Goal: Task Accomplishment & Management: Use online tool/utility

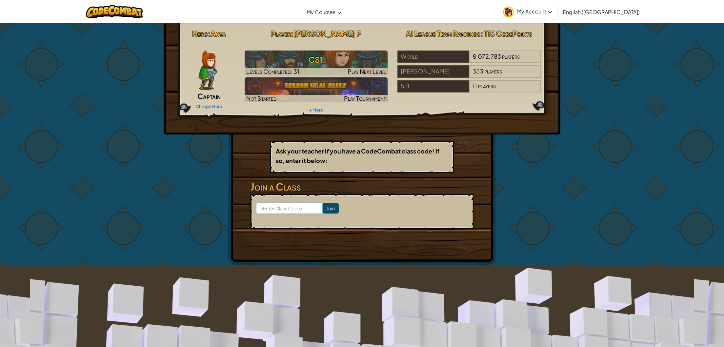
click at [301, 212] on input at bounding box center [289, 208] width 67 height 11
click at [291, 211] on input at bounding box center [289, 208] width 67 height 11
click at [359, 235] on div "Hero : Anya Captain Change Hero Player : [PERSON_NAME] F CS1 Levels Completed: …" at bounding box center [362, 144] width 268 height 242
click at [297, 210] on input at bounding box center [289, 208] width 67 height 11
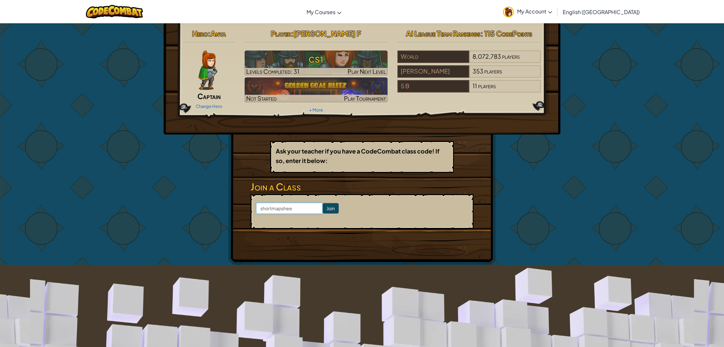
type input "shortmapsheet"
click input "Join" at bounding box center [331, 208] width 16 height 10
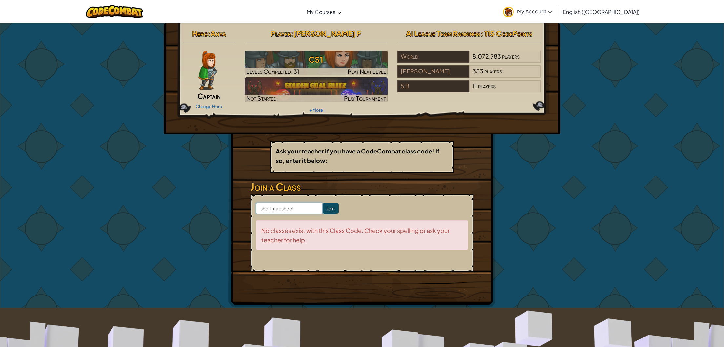
click at [299, 208] on input "shortmapsheet" at bounding box center [289, 208] width 67 height 11
type input "shortmapsheep"
click input "Join" at bounding box center [331, 208] width 16 height 10
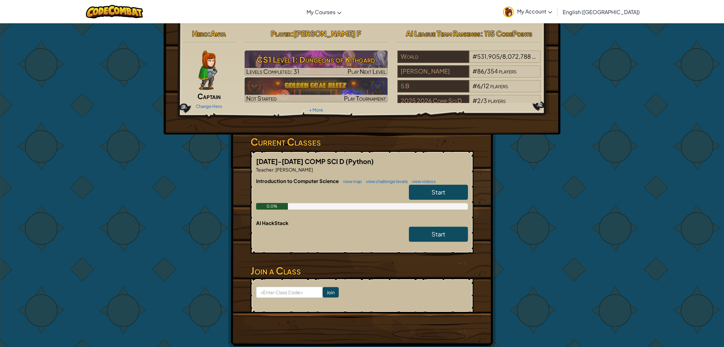
click at [436, 191] on span "Start" at bounding box center [439, 192] width 14 height 8
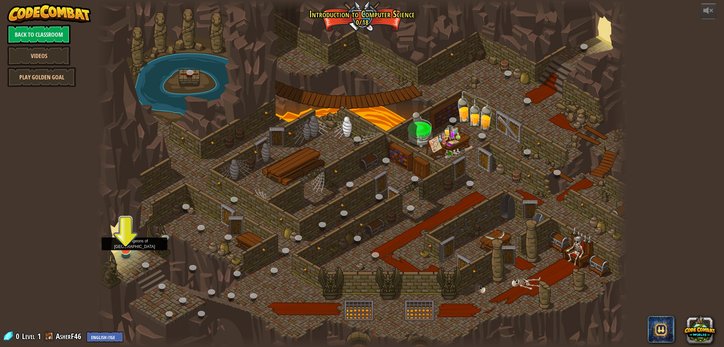
click at [128, 249] on img at bounding box center [125, 234] width 15 height 34
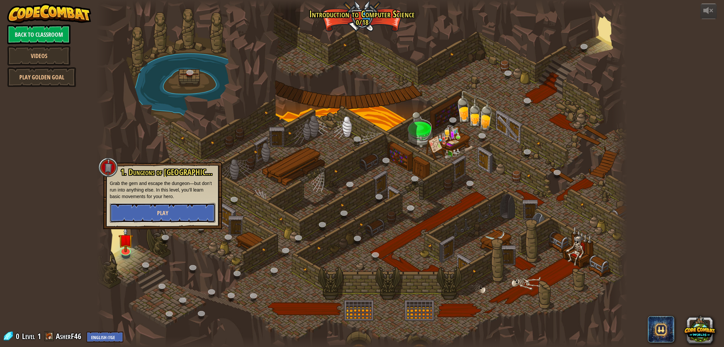
click at [155, 209] on button "Play" at bounding box center [163, 213] width 106 height 20
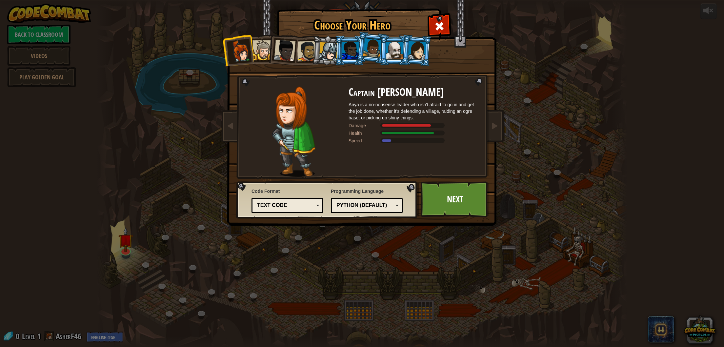
click at [319, 203] on div "Text code Blocks and code Blocks Blocks (Icons) Text code" at bounding box center [288, 205] width 72 height 15
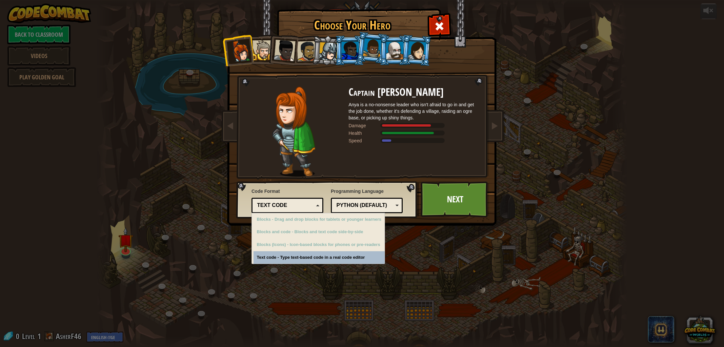
click at [319, 203] on div "Text code Blocks and code Blocks Blocks (Icons) Text code" at bounding box center [288, 205] width 72 height 15
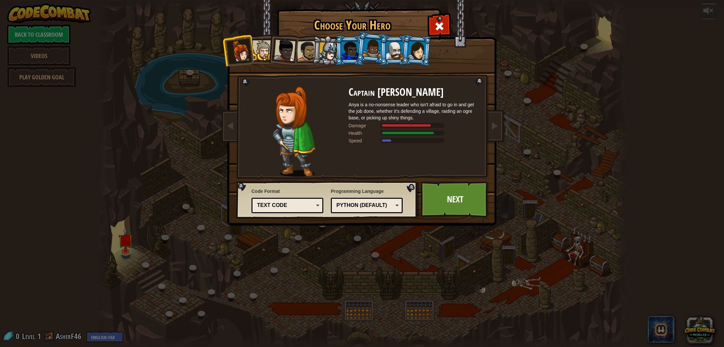
click at [385, 203] on div "Python (Default)" at bounding box center [364, 206] width 57 height 8
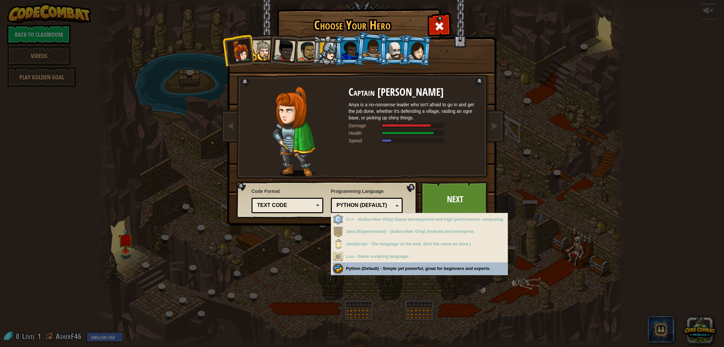
click at [386, 206] on div "Python (Default)" at bounding box center [364, 206] width 57 height 8
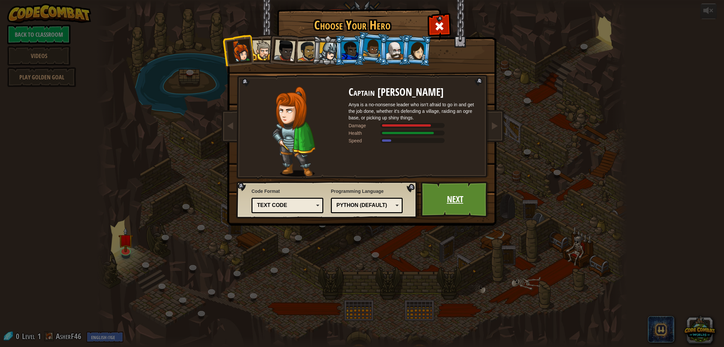
click at [444, 206] on link "Next" at bounding box center [455, 199] width 69 height 36
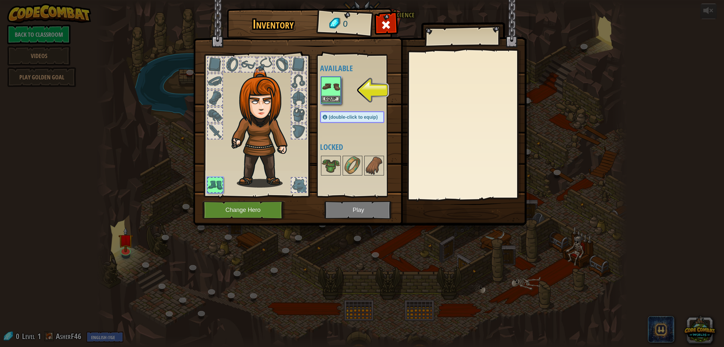
click at [333, 86] on img at bounding box center [331, 86] width 18 height 18
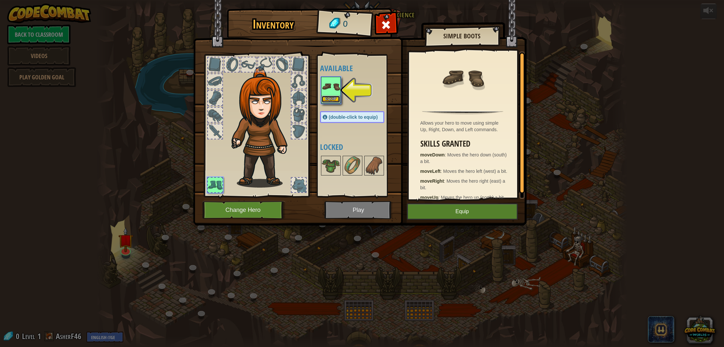
click at [335, 98] on button "Equip" at bounding box center [331, 99] width 18 height 7
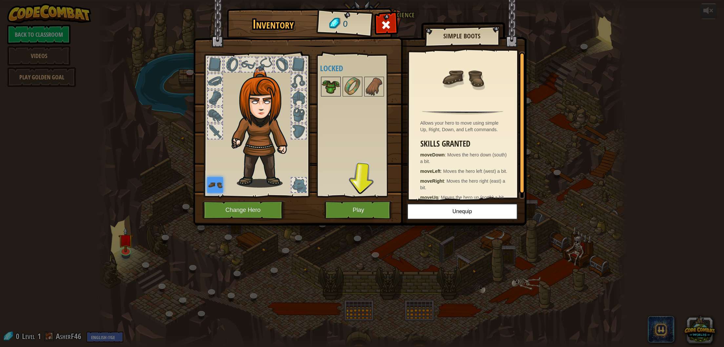
click at [334, 92] on img at bounding box center [331, 86] width 18 height 18
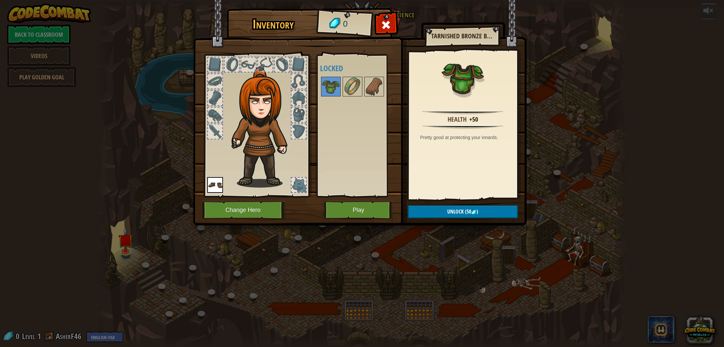
click at [347, 151] on div "Available Equip (double-click to equip) Locked" at bounding box center [358, 125] width 77 height 137
click at [371, 212] on button "Play" at bounding box center [358, 210] width 69 height 18
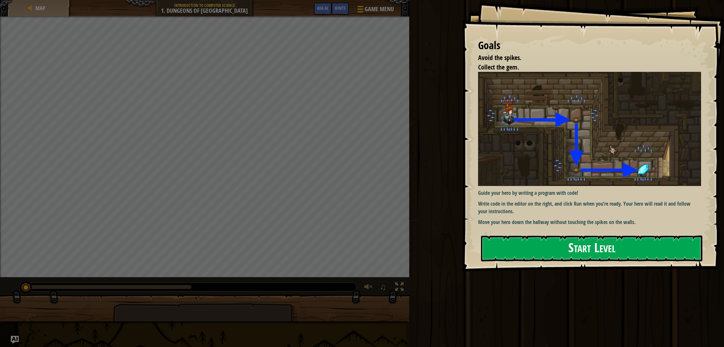
click at [560, 255] on button "Start Level" at bounding box center [591, 248] width 221 height 26
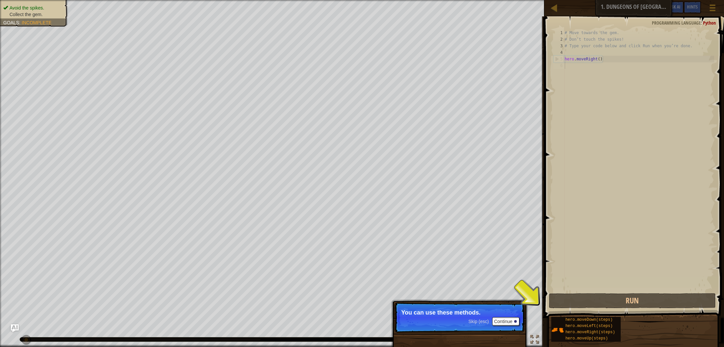
scroll to position [3, 0]
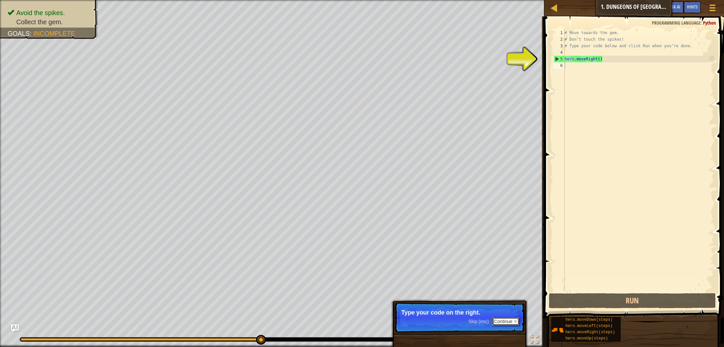
click at [511, 320] on button "Continue" at bounding box center [505, 321] width 27 height 9
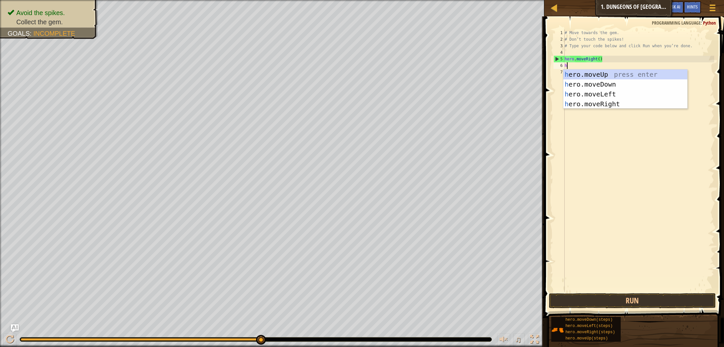
type textarea "he"
click at [617, 82] on div "he ro.moveUp press enter he ro.moveDown press enter he ro.moveLeft press enter …" at bounding box center [625, 99] width 124 height 59
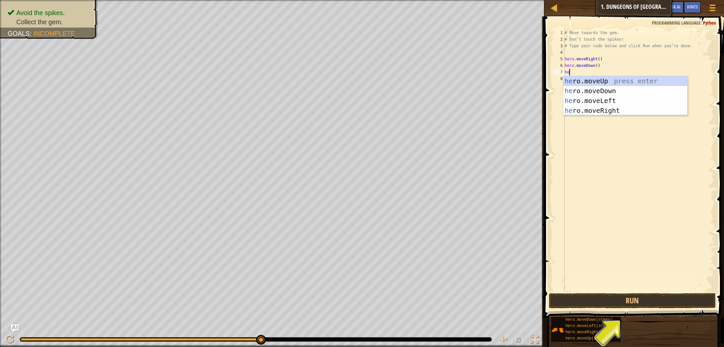
type textarea "her"
click at [617, 112] on div "her o.moveUp press enter her o.moveDown press enter her o.moveLeft press enter …" at bounding box center [625, 105] width 124 height 59
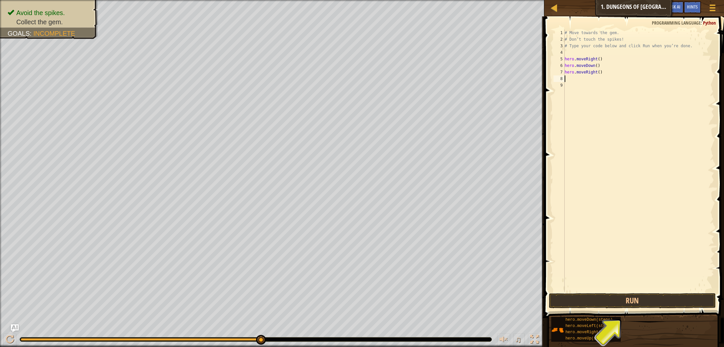
scroll to position [3, 0]
click at [632, 303] on button "Run" at bounding box center [632, 300] width 167 height 15
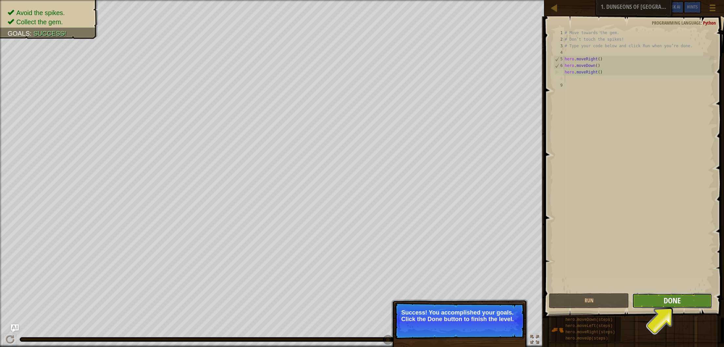
click at [665, 299] on span "Done" at bounding box center [672, 300] width 17 height 10
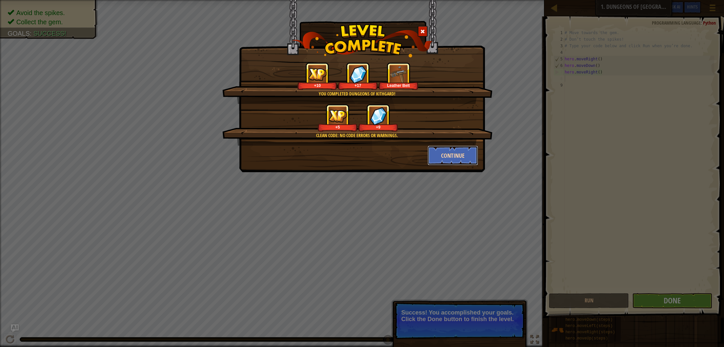
click at [460, 155] on button "Continue" at bounding box center [453, 156] width 51 height 20
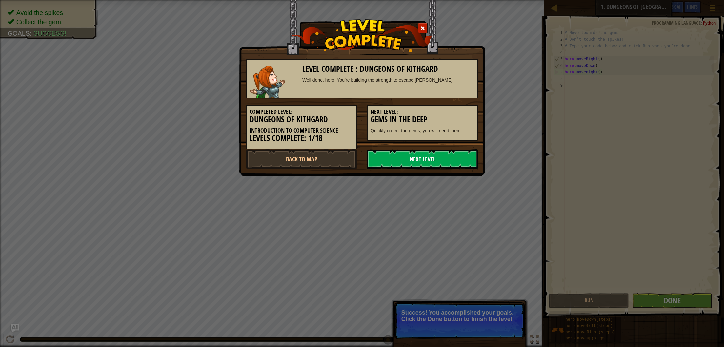
click at [422, 160] on link "Next Level" at bounding box center [422, 159] width 111 height 20
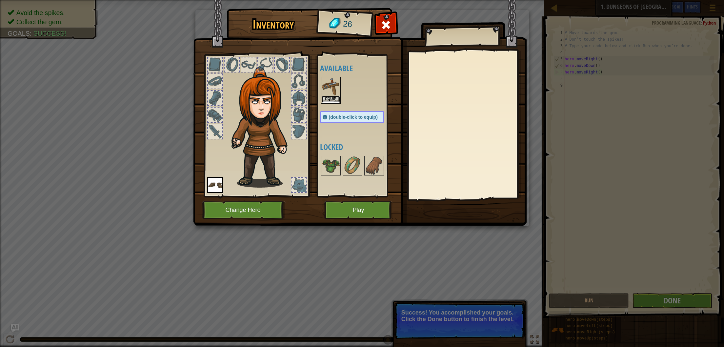
click at [336, 100] on button "Equip" at bounding box center [331, 99] width 18 height 7
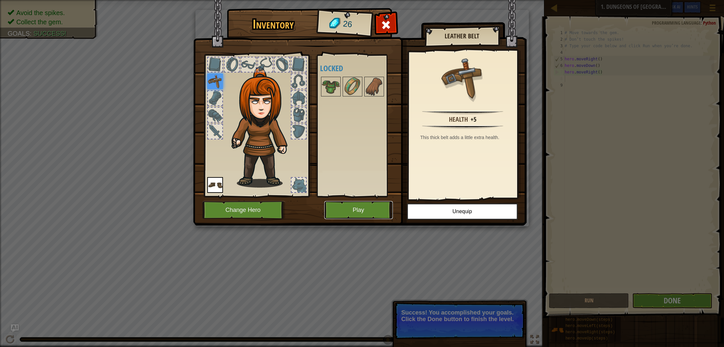
click at [372, 212] on button "Play" at bounding box center [358, 210] width 69 height 18
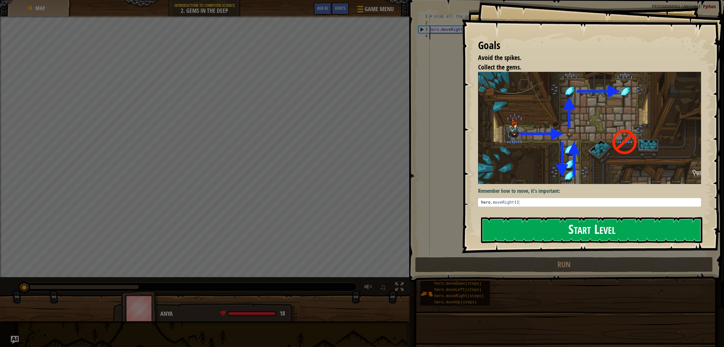
click at [627, 222] on button "Start Level" at bounding box center [591, 230] width 221 height 26
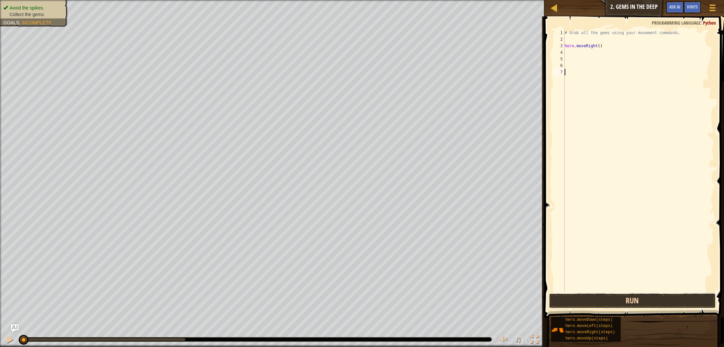
click at [669, 302] on button "Run" at bounding box center [632, 300] width 167 height 15
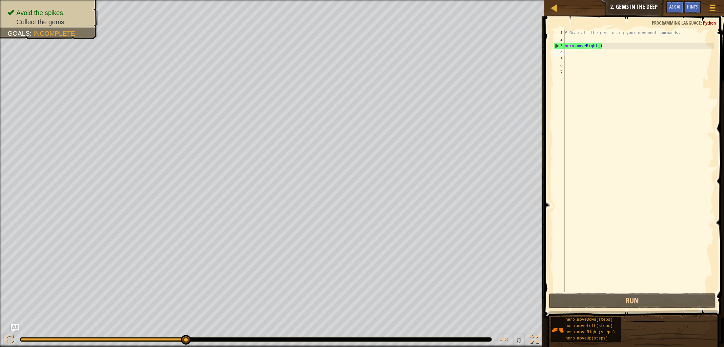
click at [571, 53] on div "# Grab all the gems using your movement commands. hero . moveRight ( )" at bounding box center [638, 167] width 151 height 275
click at [571, 57] on div "# Grab all the gems using your movement commands. hero . moveRight ( )" at bounding box center [638, 167] width 151 height 275
click at [571, 55] on div "# Grab all the gems using your movement commands. hero . moveRight ( )" at bounding box center [638, 167] width 151 height 275
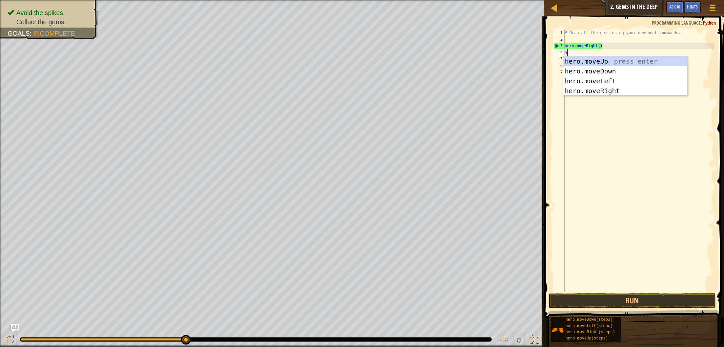
type textarea "he"
click at [586, 59] on div "he ro.moveUp press enter he ro.moveDown press enter he ro.moveLeft press enter …" at bounding box center [625, 85] width 124 height 59
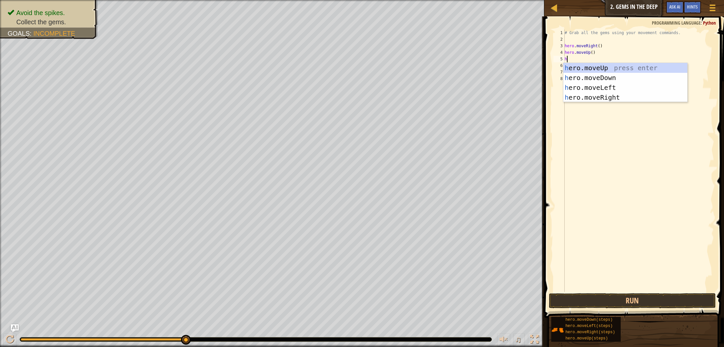
type textarea "he"
click at [603, 98] on div "he ro.moveUp press enter he ro.moveDown press enter he ro.moveLeft press enter …" at bounding box center [625, 92] width 124 height 59
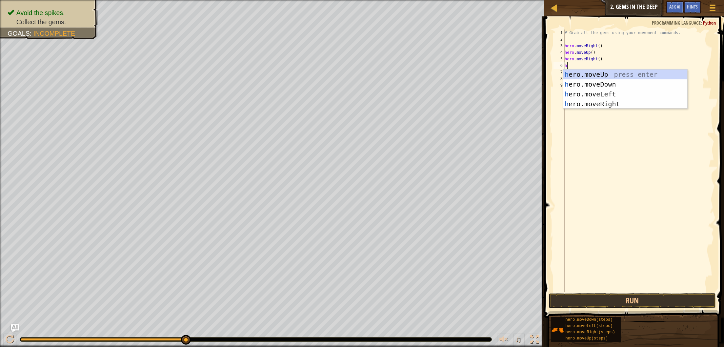
type textarea "he"
click at [607, 82] on div "he ro.moveUp press enter he ro.moveDown press enter he ro.moveLeft press enter …" at bounding box center [625, 99] width 124 height 59
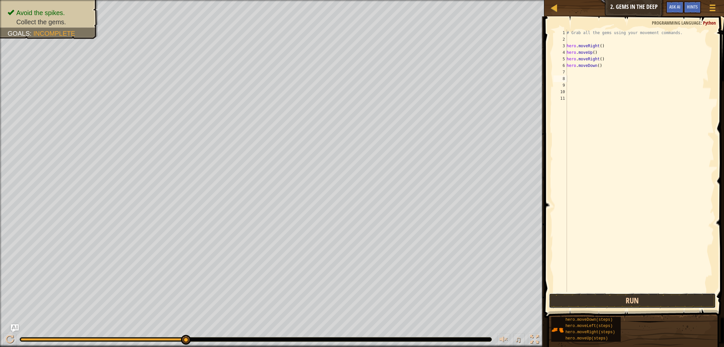
click at [646, 296] on button "Run" at bounding box center [632, 300] width 167 height 15
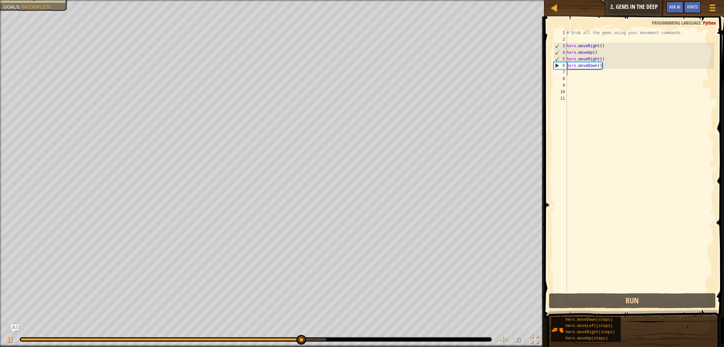
click at [574, 75] on div "# Grab all the gems using your movement commands. hero . moveRight ( ) hero . m…" at bounding box center [639, 167] width 149 height 275
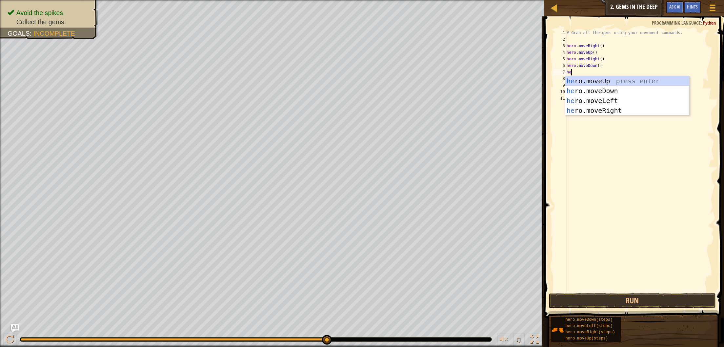
type textarea "her"
click at [596, 100] on div "her o.moveUp press enter her o.moveDown press enter her o.moveLeft press enter …" at bounding box center [627, 105] width 124 height 59
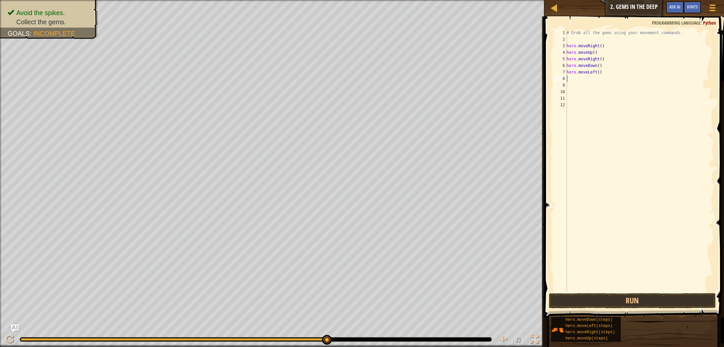
scroll to position [3, 0]
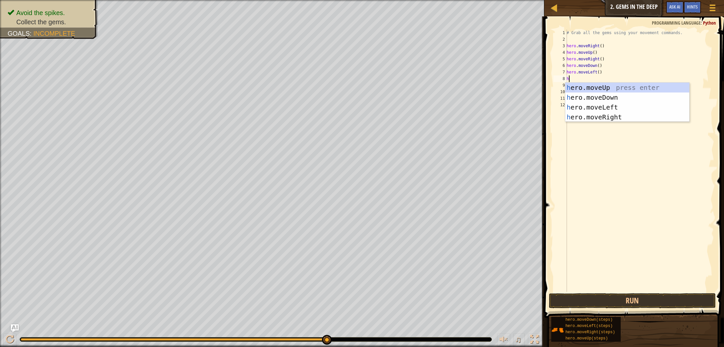
type textarea "he"
click at [599, 98] on div "he ro.moveUp press enter he ro.moveDown press enter he ro.moveLeft press enter …" at bounding box center [627, 112] width 124 height 59
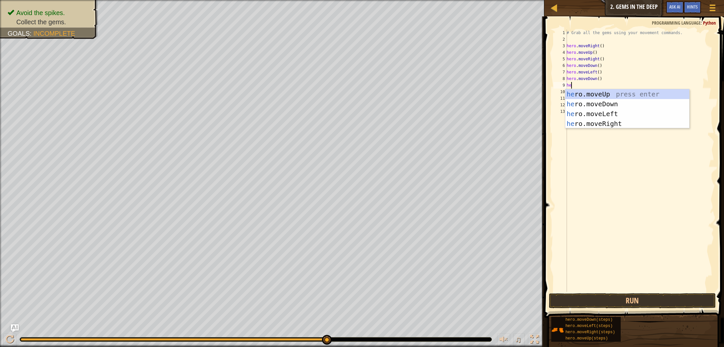
type textarea "heo"
click at [608, 94] on div "he r o .moveUp press enter he r o .moveDown press enter he r o .moveLeft press …" at bounding box center [627, 118] width 124 height 59
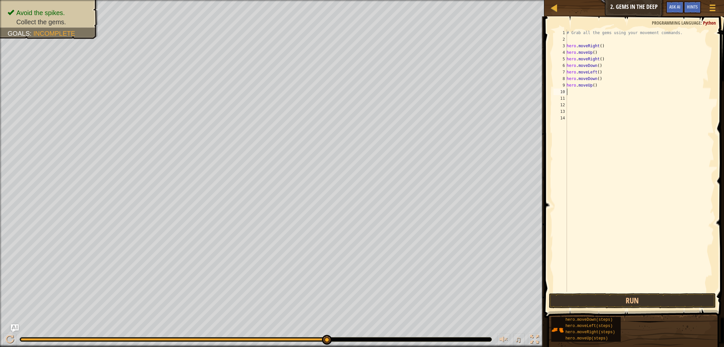
scroll to position [3, 0]
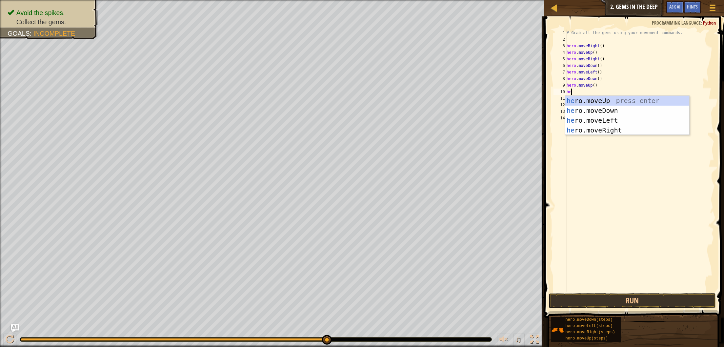
type textarea "heo"
drag, startPoint x: 610, startPoint y: 98, endPoint x: 605, endPoint y: 98, distance: 5.0
click at [610, 98] on div "he r o .moveUp press enter he r o .moveDown press enter he r o .moveLeft press …" at bounding box center [627, 125] width 124 height 59
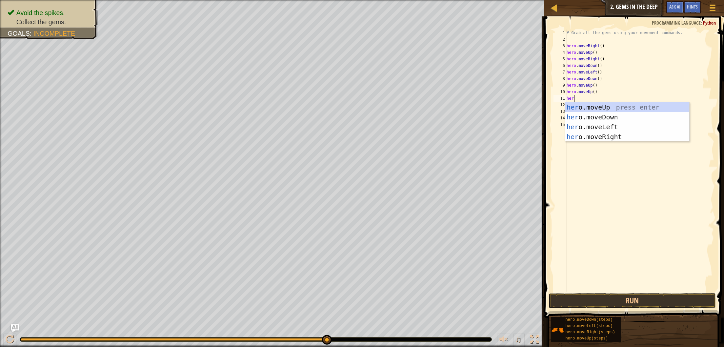
type textarea "hero"
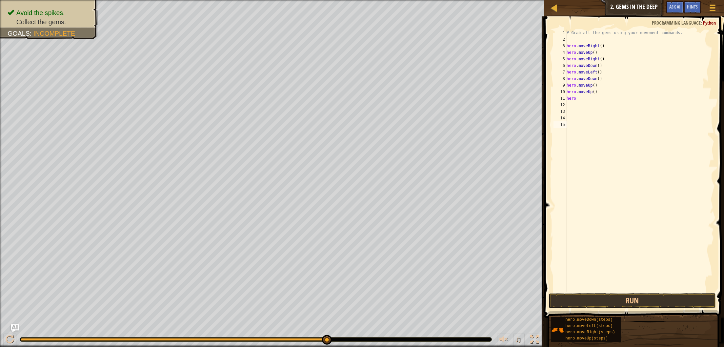
click at [626, 141] on div "# Grab all the gems using your movement commands. hero . moveRight ( ) hero . m…" at bounding box center [639, 167] width 149 height 275
click at [579, 99] on div "# Grab all the gems using your movement commands. hero . moveRight ( ) hero . m…" at bounding box center [639, 167] width 149 height 275
type textarea "hero."
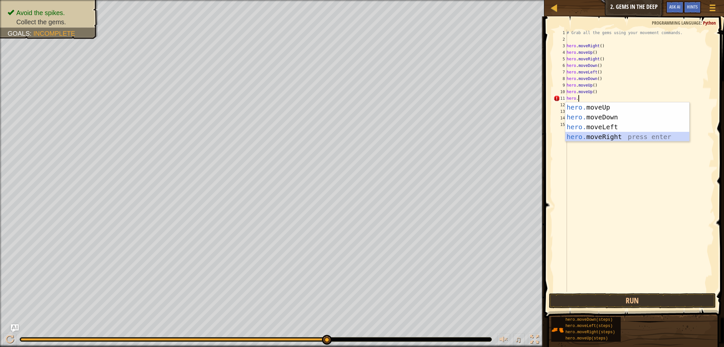
click at [591, 138] on div "hero. moveUp press enter hero. moveDown press enter hero. moveLeft press enter …" at bounding box center [627, 131] width 124 height 59
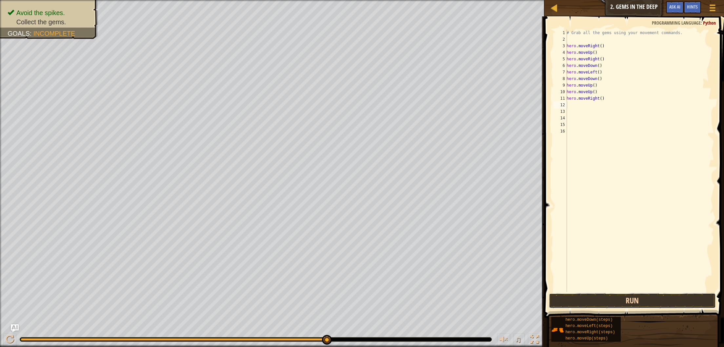
click at [596, 302] on button "Run" at bounding box center [632, 300] width 167 height 15
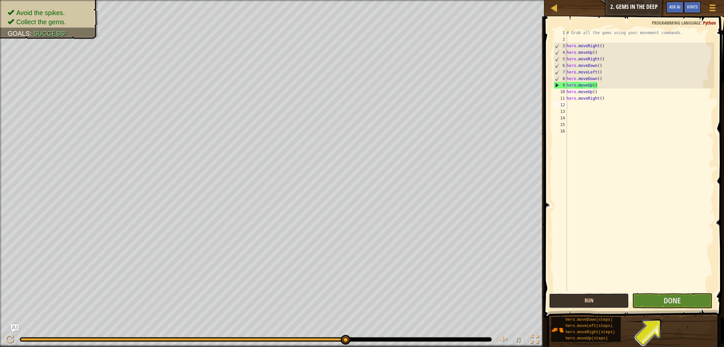
click at [593, 298] on button "Run" at bounding box center [589, 300] width 80 height 15
click at [695, 302] on button "Done" at bounding box center [672, 300] width 80 height 15
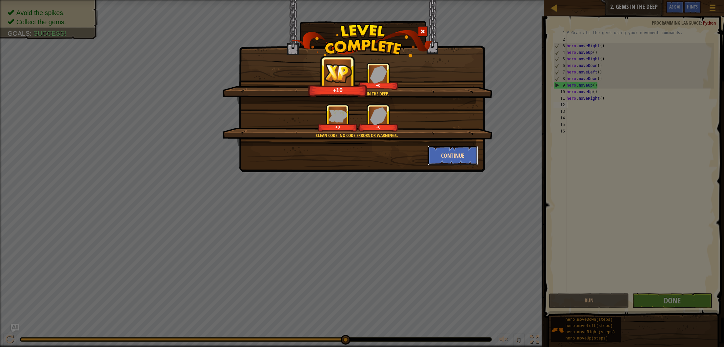
click at [458, 153] on button "Continue" at bounding box center [453, 156] width 51 height 20
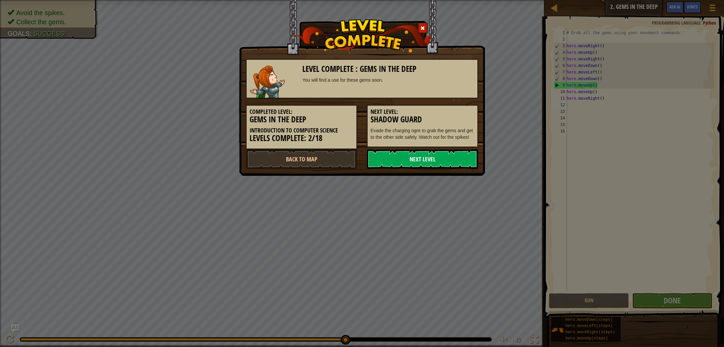
click at [442, 161] on link "Next Level" at bounding box center [422, 159] width 111 height 20
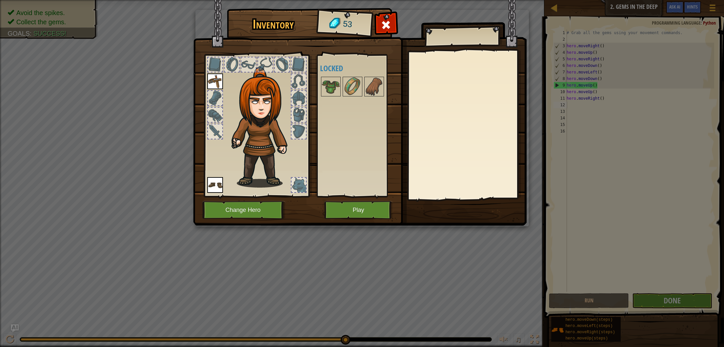
click at [342, 82] on div at bounding box center [358, 87] width 77 height 22
click at [325, 84] on img at bounding box center [331, 86] width 18 height 18
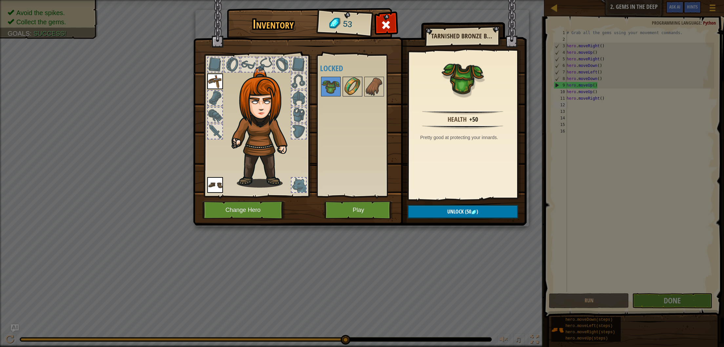
click at [347, 87] on img at bounding box center [352, 86] width 18 height 18
click at [374, 90] on img at bounding box center [374, 86] width 18 height 18
click at [359, 91] on img at bounding box center [352, 86] width 18 height 18
click at [364, 87] on div at bounding box center [374, 87] width 20 height 20
drag, startPoint x: 323, startPoint y: 85, endPoint x: 333, endPoint y: 86, distance: 10.2
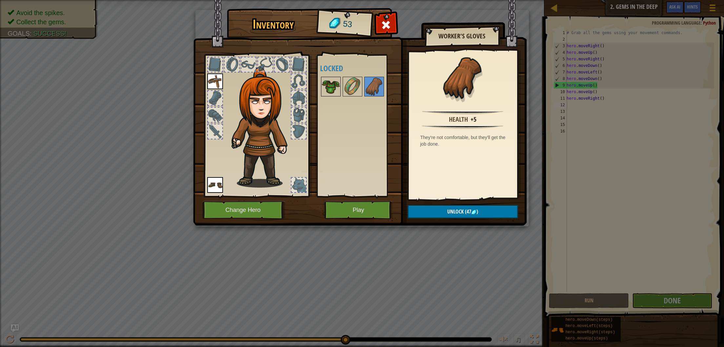
click at [325, 86] on img at bounding box center [331, 86] width 18 height 18
click at [333, 86] on img at bounding box center [331, 86] width 18 height 18
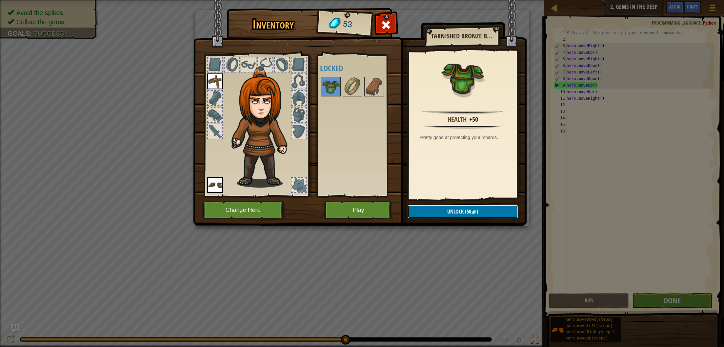
click at [476, 212] on img at bounding box center [473, 212] width 5 height 5
click at [475, 212] on button "Confirm" at bounding box center [463, 211] width 111 height 13
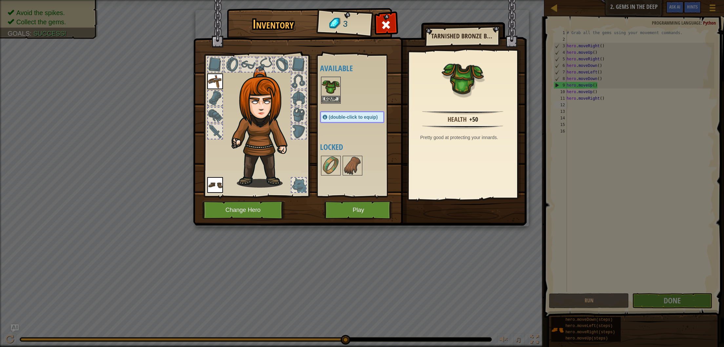
click at [333, 95] on img at bounding box center [331, 86] width 18 height 18
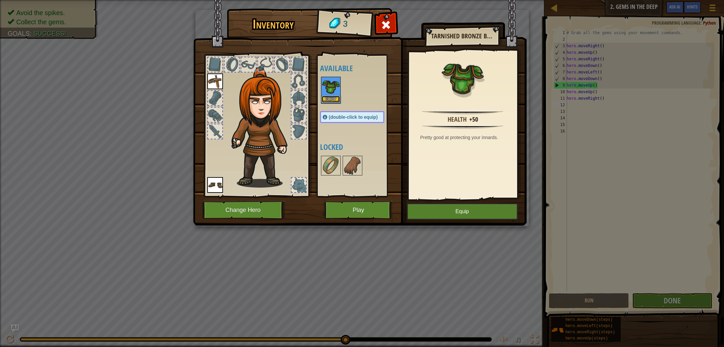
click at [337, 100] on button "Equip" at bounding box center [331, 99] width 18 height 7
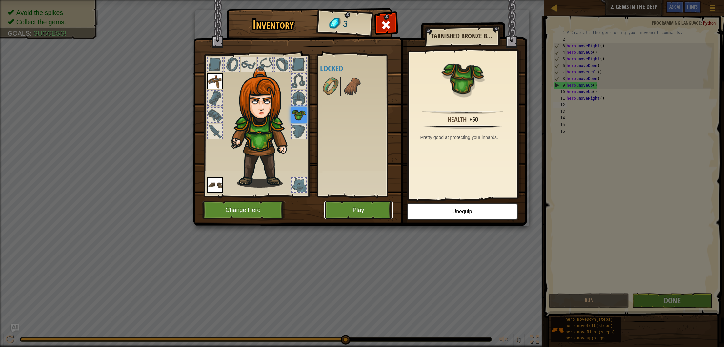
click at [354, 206] on button "Play" at bounding box center [358, 210] width 69 height 18
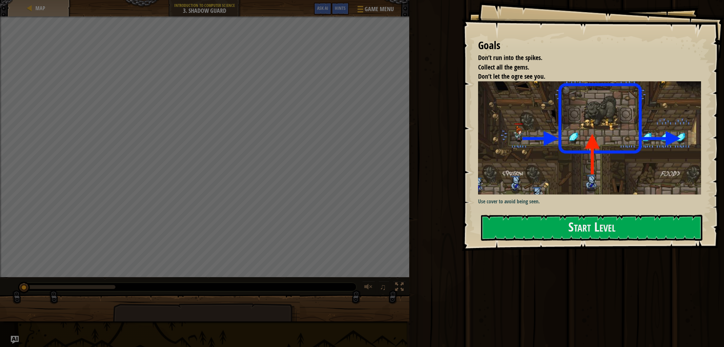
click at [550, 214] on div "Goals Don’t run into the spikes. Collect all the gems. Don’t let the ogre see y…" at bounding box center [593, 125] width 262 height 251
click at [550, 213] on div "Goals Don’t run into the spikes. Collect all the gems. Don’t let the ogre see y…" at bounding box center [593, 125] width 262 height 251
drag, startPoint x: 538, startPoint y: 207, endPoint x: 536, endPoint y: 211, distance: 3.8
click at [537, 208] on div "Use cover to avoid being seen." at bounding box center [589, 144] width 223 height 127
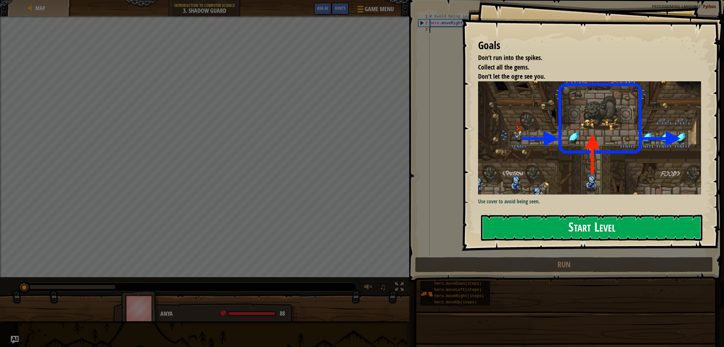
click at [534, 219] on button "Start Level" at bounding box center [591, 228] width 221 height 26
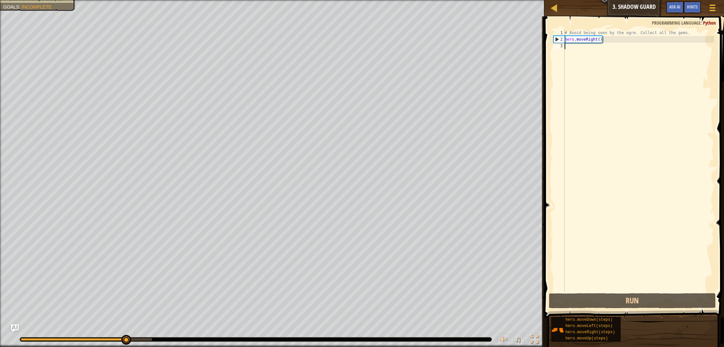
click at [573, 48] on div "# Avoid being seen by the ogre. Collect all the gems. hero . moveRight ( )" at bounding box center [638, 167] width 151 height 275
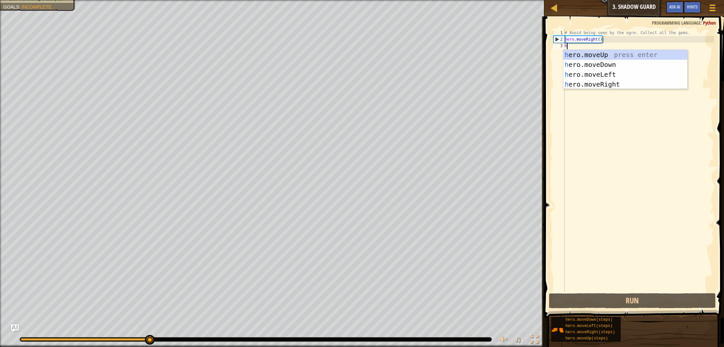
scroll to position [3, 0]
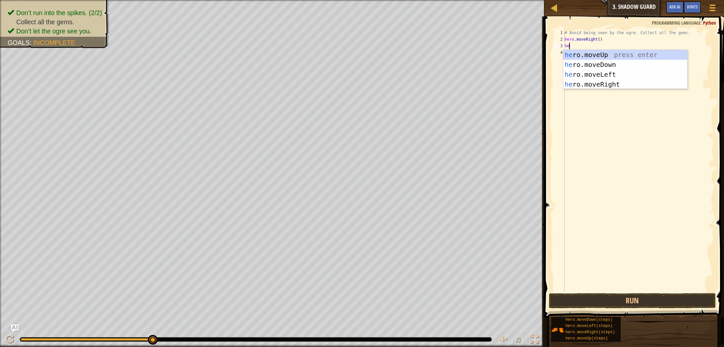
type textarea "her"
click at [596, 51] on div "her o.moveUp press enter her o.moveDown press enter her o.moveLeft press enter …" at bounding box center [625, 79] width 124 height 59
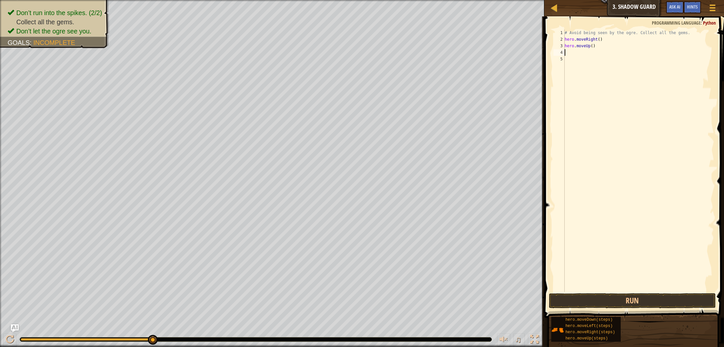
scroll to position [3, 0]
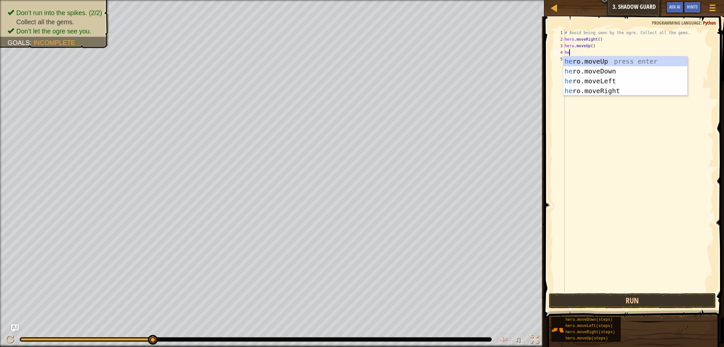
type textarea "her"
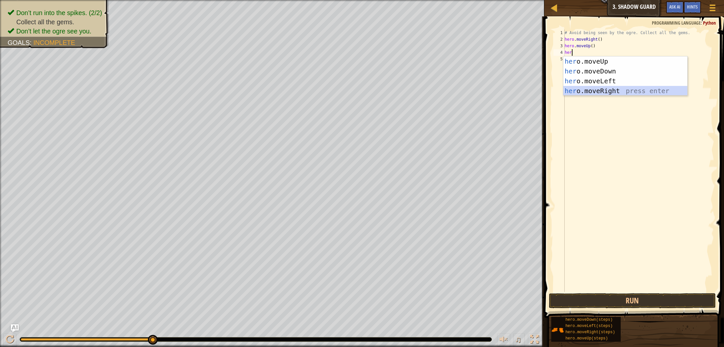
click at [612, 91] on div "her o.moveUp press enter her o.moveDown press enter her o.moveLeft press enter …" at bounding box center [625, 85] width 124 height 59
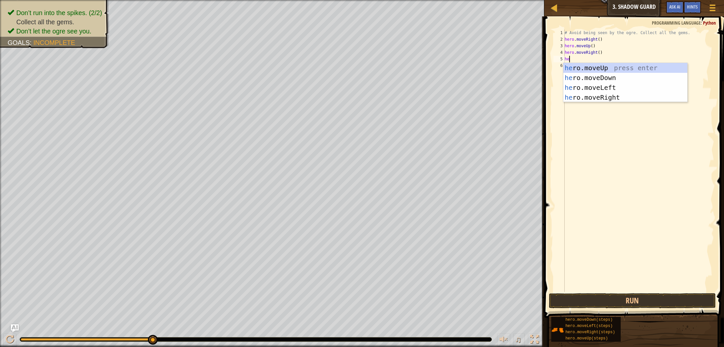
type textarea "her"
click at [602, 74] on div "her o.moveUp press enter her o.moveDown press enter her o.moveLeft press enter …" at bounding box center [625, 92] width 124 height 59
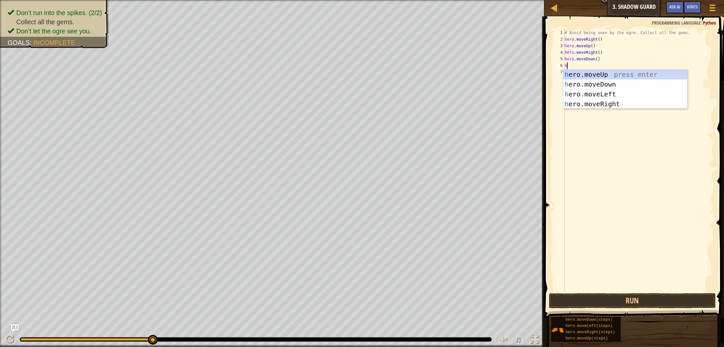
type textarea "he"
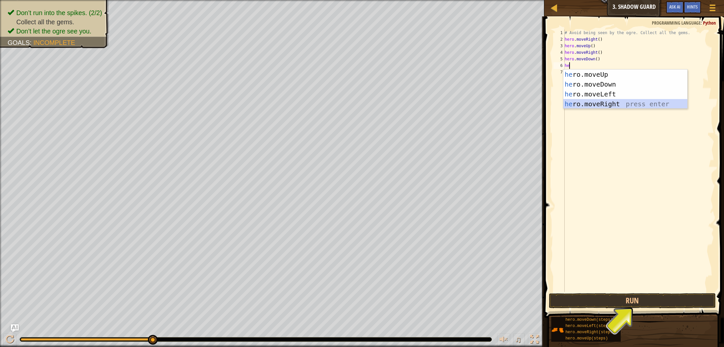
drag, startPoint x: 615, startPoint y: 104, endPoint x: 607, endPoint y: 124, distance: 21.9
click at [615, 104] on div "he ro.moveUp press enter he ro.moveDown press enter he ro.moveLeft press enter …" at bounding box center [625, 99] width 124 height 59
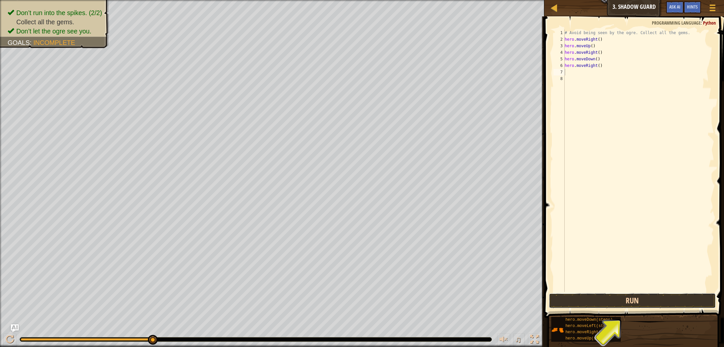
click at [629, 299] on button "Run" at bounding box center [632, 300] width 167 height 15
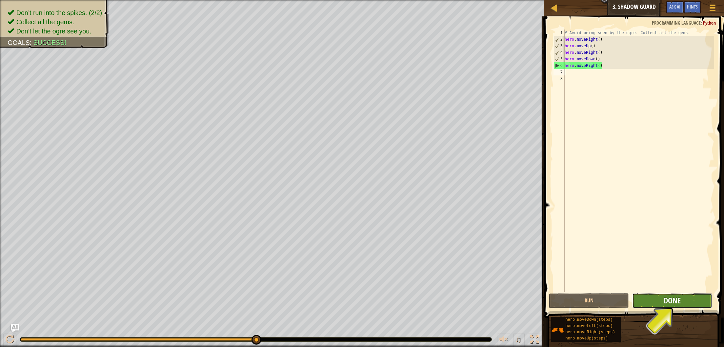
click at [674, 298] on span "Done" at bounding box center [672, 300] width 17 height 10
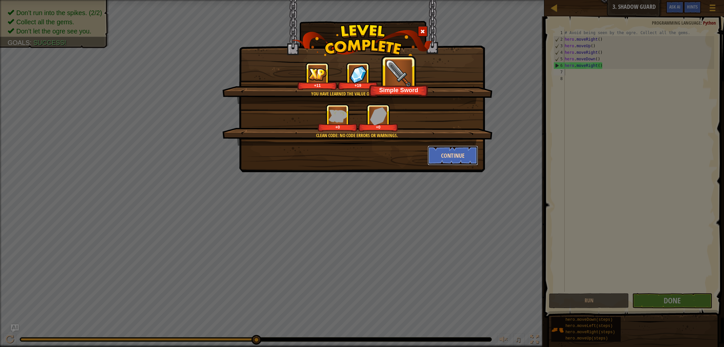
click at [448, 154] on button "Continue" at bounding box center [453, 156] width 51 height 20
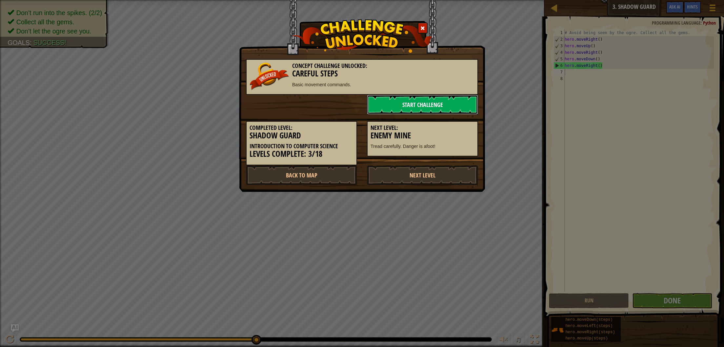
click at [435, 106] on link "Start Challenge" at bounding box center [422, 105] width 111 height 20
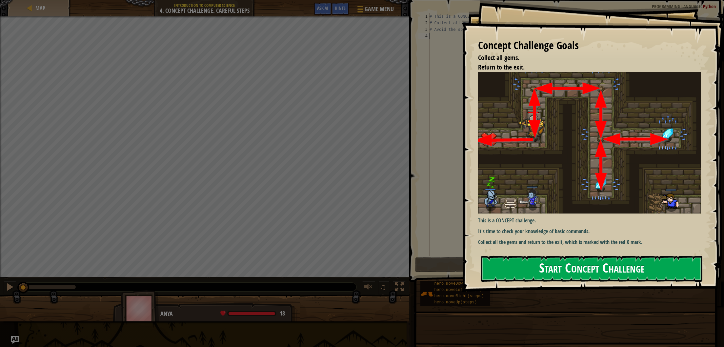
click at [579, 256] on button "Start Concept Challenge" at bounding box center [591, 269] width 221 height 26
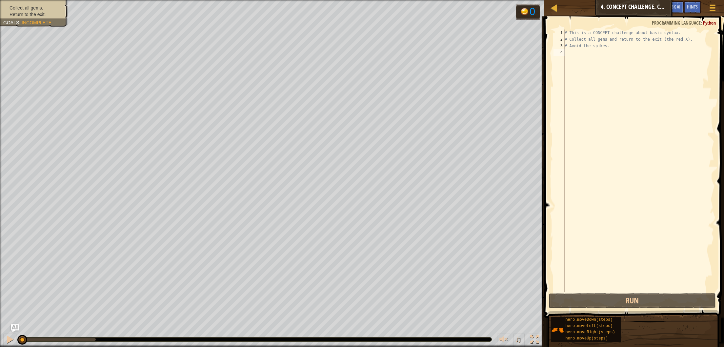
scroll to position [3, 0]
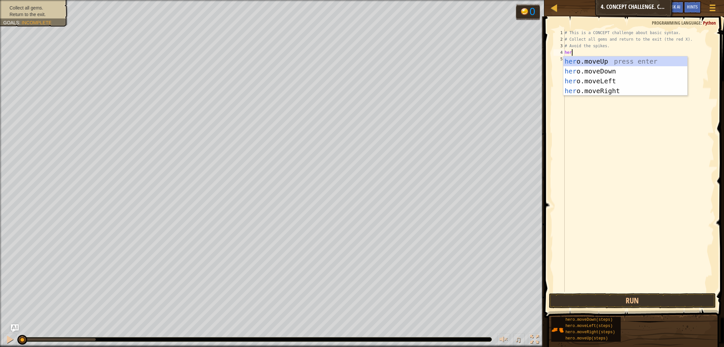
type textarea "hero"
click at [588, 61] on div "hero .moveUp press enter hero .moveDown press enter hero .moveLeft press enter …" at bounding box center [625, 85] width 124 height 59
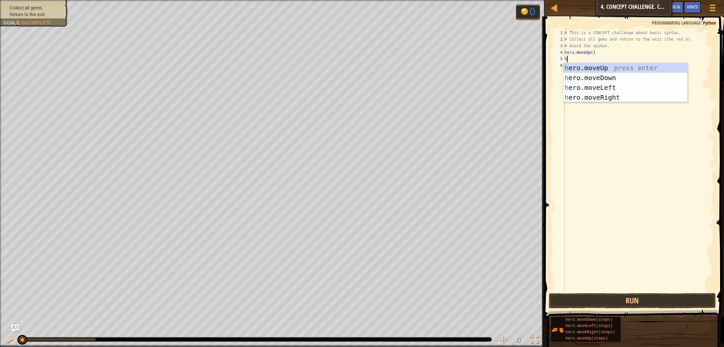
type textarea "he"
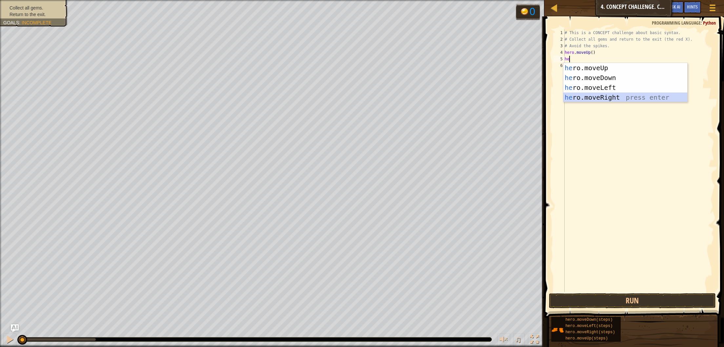
click at [604, 97] on div "he ro.moveUp press enter he ro.moveDown press enter he ro.moveLeft press enter …" at bounding box center [625, 92] width 124 height 59
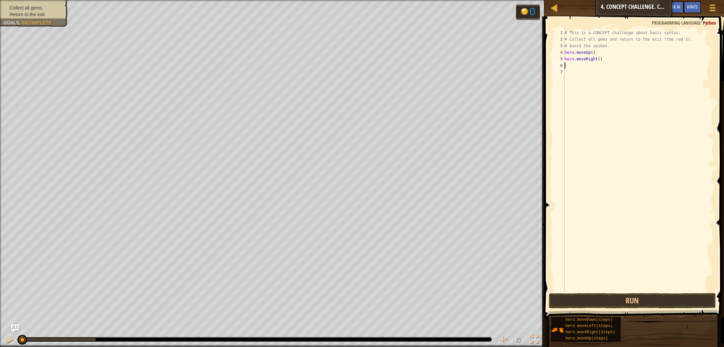
type textarea "h"
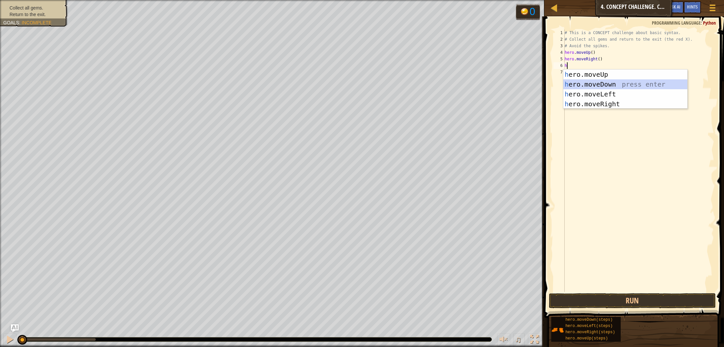
click at [614, 84] on div "h ero.moveUp press enter h ero.moveDown press enter h ero.moveLeft press enter …" at bounding box center [625, 99] width 124 height 59
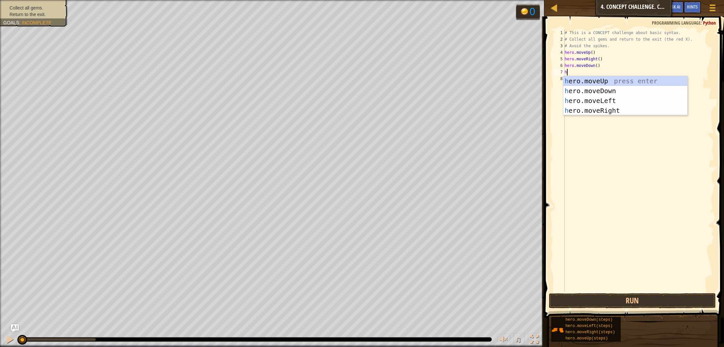
type textarea "he"
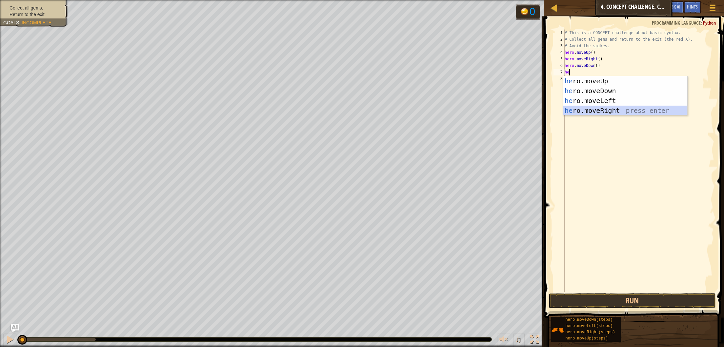
click at [621, 110] on div "he ro.moveUp press enter he ro.moveDown press enter he ro.moveLeft press enter …" at bounding box center [625, 105] width 124 height 59
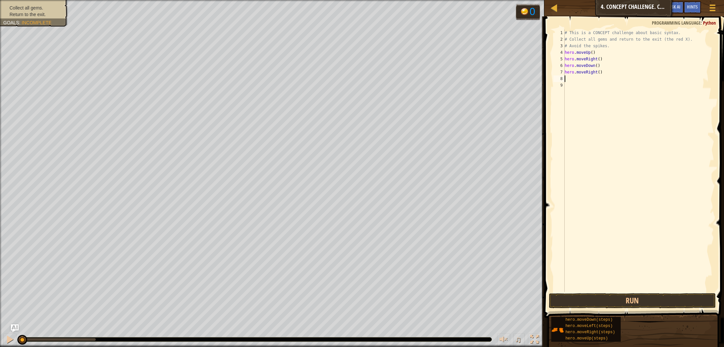
type textarea "h"
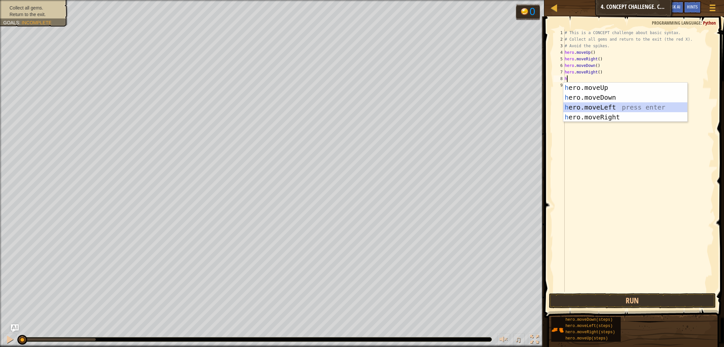
click at [617, 106] on div "h ero.moveUp press enter h ero.moveDown press enter h ero.moveLeft press enter …" at bounding box center [625, 112] width 124 height 59
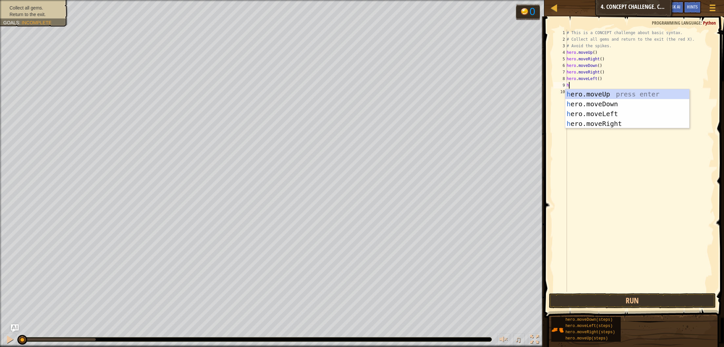
type textarea "he"
click at [618, 106] on div "he ro.moveUp press enter he ro.moveDown press enter he ro.moveLeft press enter …" at bounding box center [627, 118] width 124 height 59
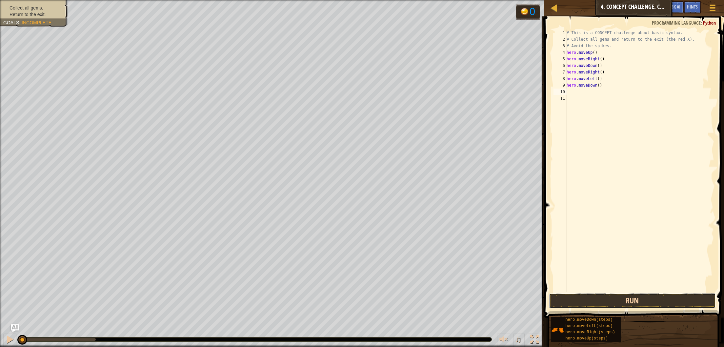
click at [614, 300] on button "Run" at bounding box center [632, 300] width 167 height 15
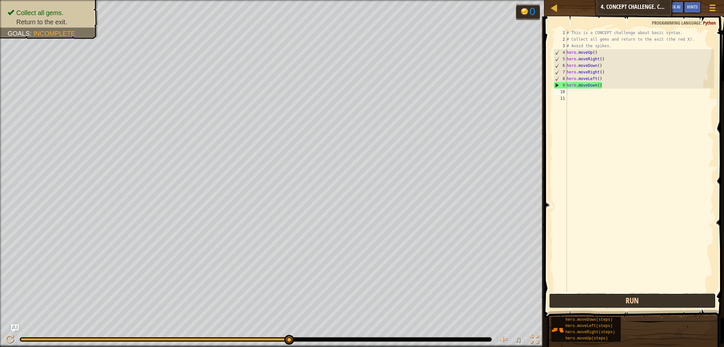
click at [580, 305] on button "Run" at bounding box center [632, 300] width 167 height 15
drag, startPoint x: 289, startPoint y: 338, endPoint x: 363, endPoint y: 334, distance: 73.6
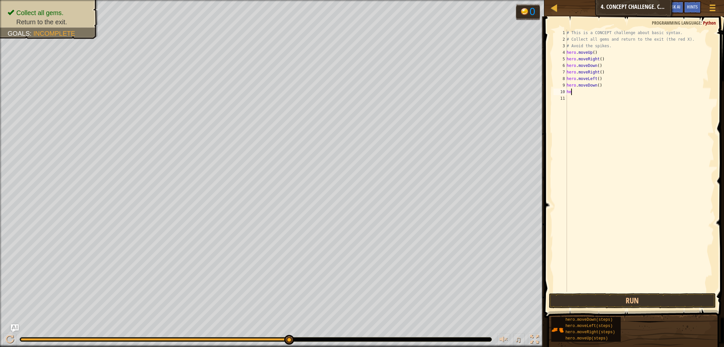
scroll to position [3, 0]
type textarea "hero"
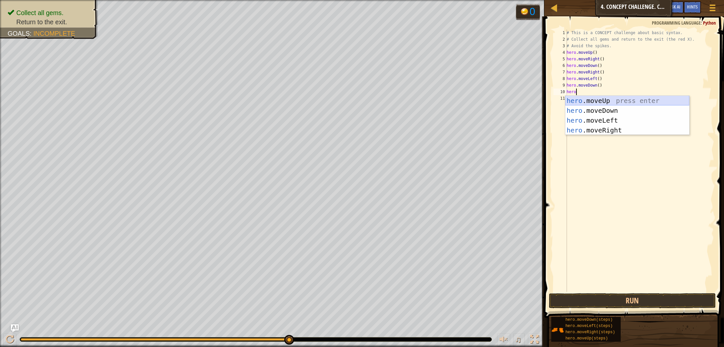
click at [584, 102] on div "hero .moveUp press enter hero .moveDown press enter hero .moveLeft press enter …" at bounding box center [627, 125] width 124 height 59
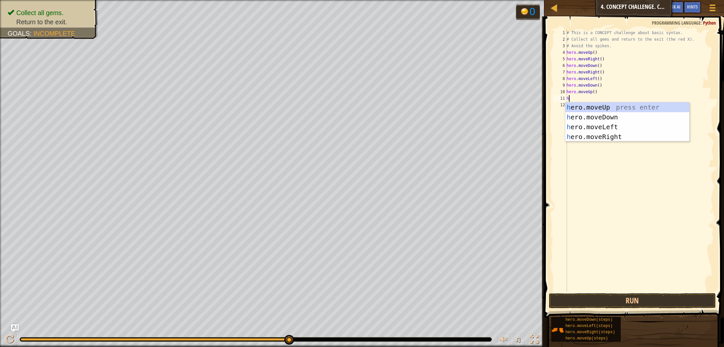
type textarea "he"
click at [587, 108] on div "he ro.moveUp press enter he ro.moveDown press enter he ro.moveLeft press enter …" at bounding box center [627, 131] width 124 height 59
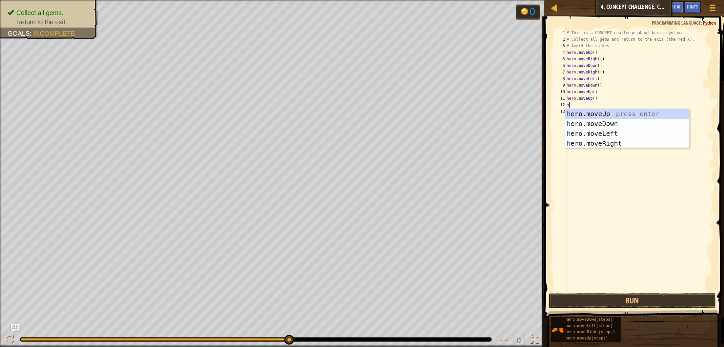
type textarea "he"
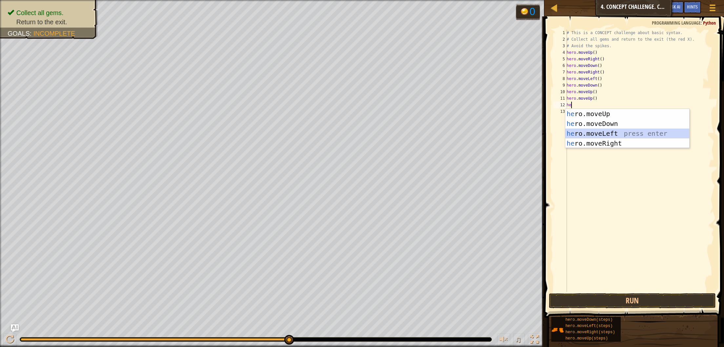
click at [596, 136] on div "he ro.moveUp press enter he ro.moveDown press enter he ro.moveLeft press enter …" at bounding box center [627, 138] width 124 height 59
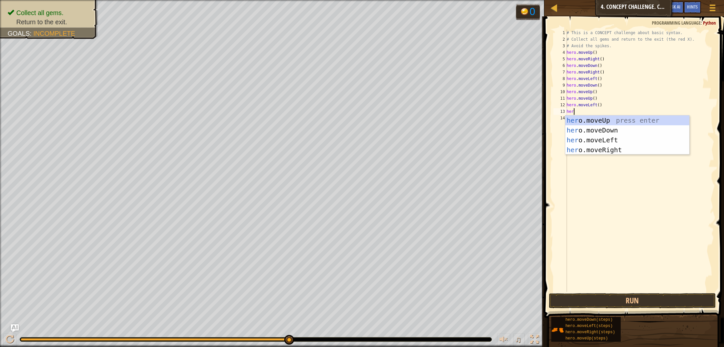
type textarea "hero"
click at [618, 131] on div "hero .moveUp press enter hero .moveDown press enter hero .moveLeft press enter …" at bounding box center [627, 144] width 124 height 59
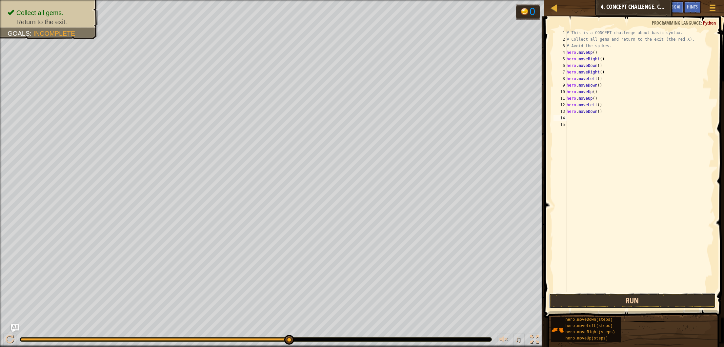
click at [611, 301] on button "Run" at bounding box center [632, 300] width 167 height 15
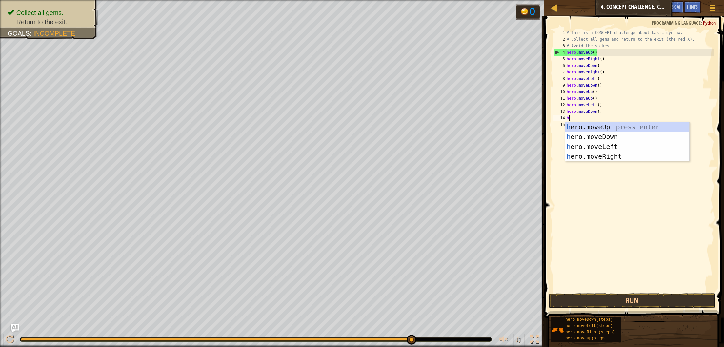
type textarea "he"
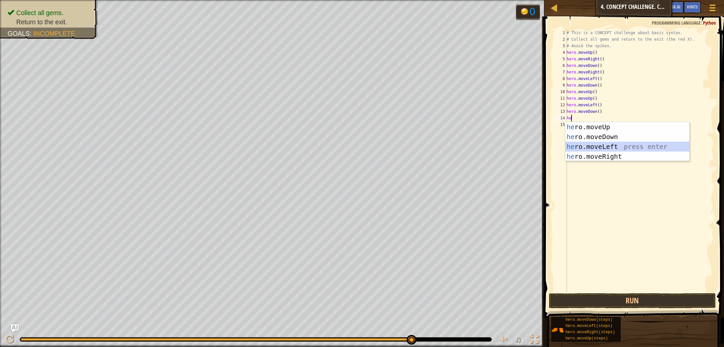
click at [639, 149] on div "he ro.moveUp press enter he ro.moveDown press enter he ro.moveLeft press enter …" at bounding box center [627, 151] width 124 height 59
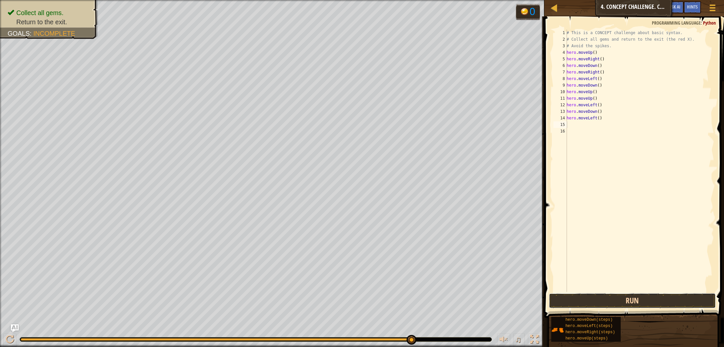
click at [630, 300] on button "Run" at bounding box center [632, 300] width 167 height 15
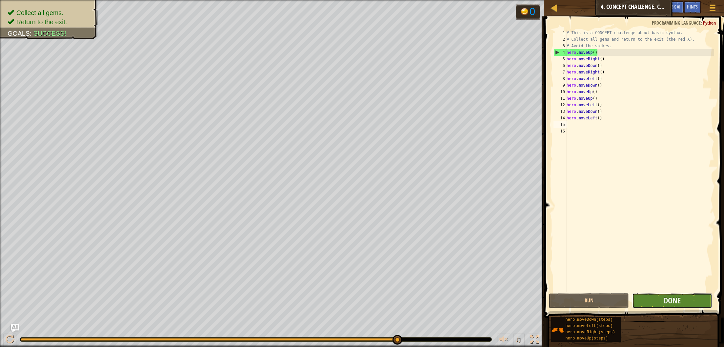
click at [645, 302] on button "Done" at bounding box center [672, 300] width 80 height 15
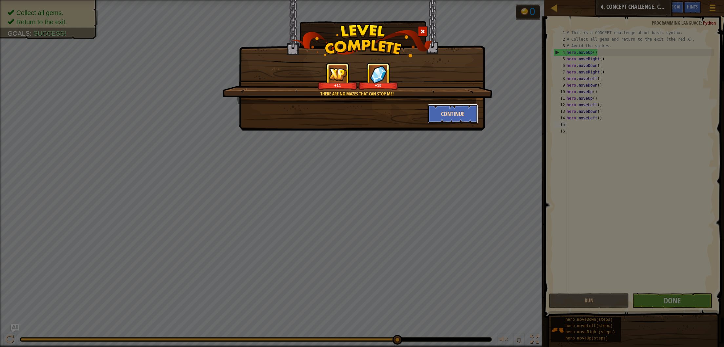
click at [459, 116] on button "Continue" at bounding box center [453, 114] width 51 height 20
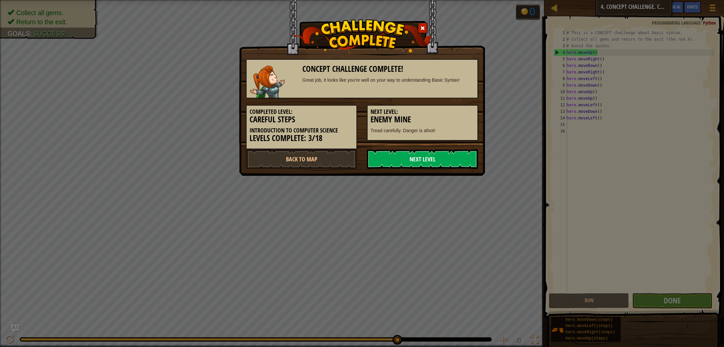
click at [438, 158] on link "Next Level" at bounding box center [422, 159] width 111 height 20
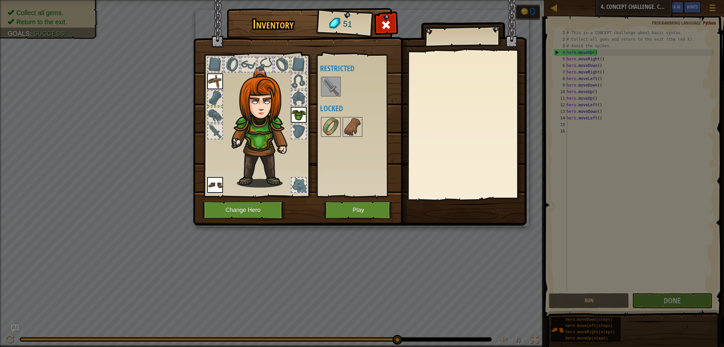
click at [340, 90] on div "Available Equip Equip Equip (double-click to equip) Restricted Locked" at bounding box center [358, 125] width 77 height 137
click at [337, 91] on img at bounding box center [331, 86] width 18 height 18
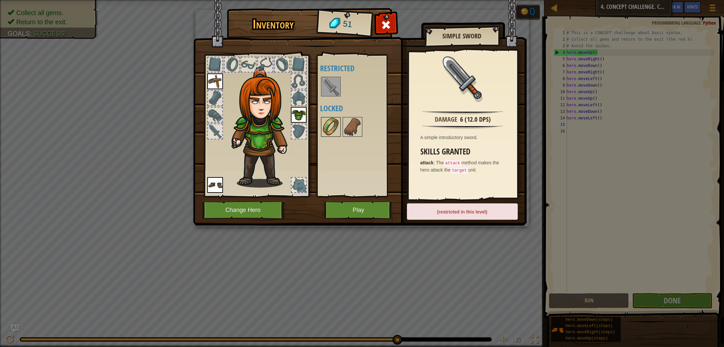
click at [335, 130] on img at bounding box center [331, 127] width 18 height 18
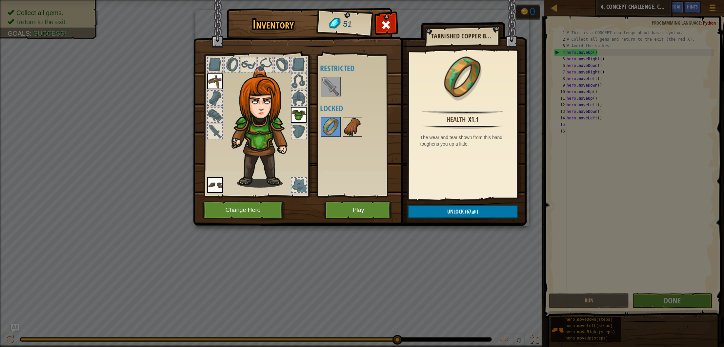
click at [357, 131] on img at bounding box center [352, 127] width 18 height 18
click at [335, 135] on img at bounding box center [331, 127] width 18 height 18
click at [358, 131] on img at bounding box center [352, 127] width 18 height 18
click at [462, 210] on span "Unlock" at bounding box center [455, 211] width 16 height 7
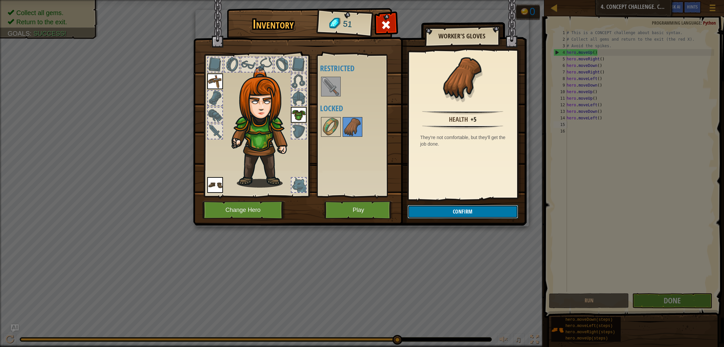
click at [459, 212] on button "Confirm" at bounding box center [463, 211] width 111 height 13
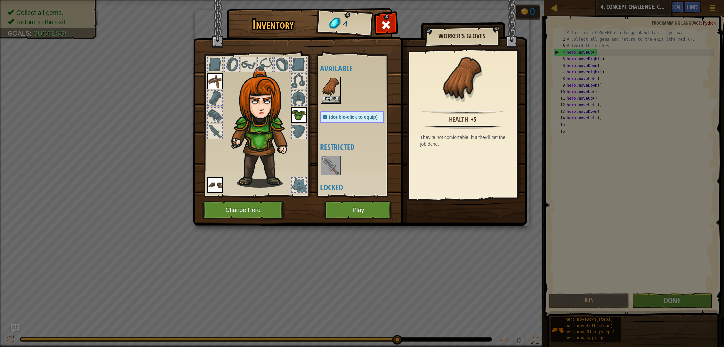
click at [336, 95] on img at bounding box center [331, 86] width 18 height 18
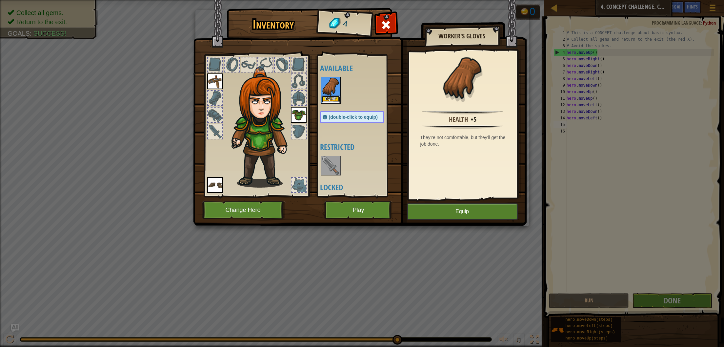
click at [334, 97] on button "Equip" at bounding box center [331, 99] width 18 height 7
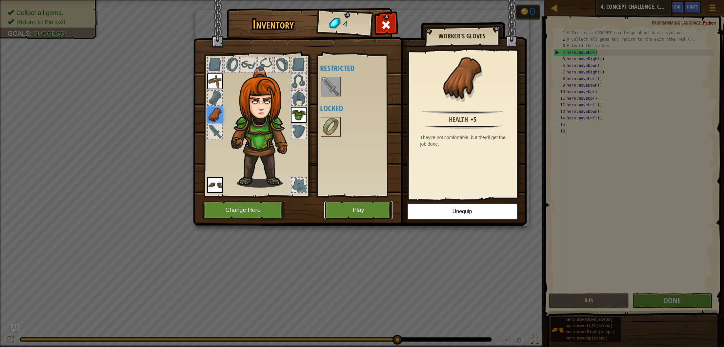
click at [372, 214] on button "Play" at bounding box center [358, 210] width 69 height 18
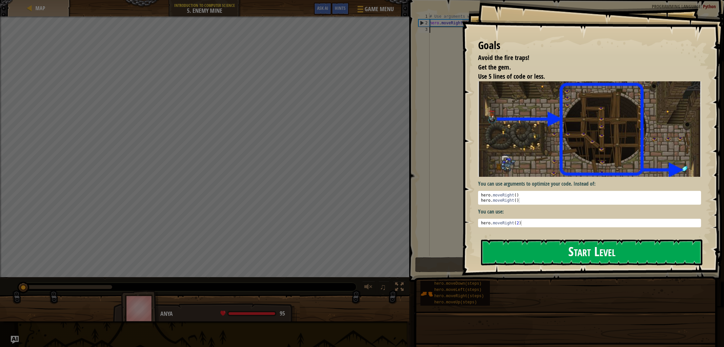
click at [588, 144] on div "Goals Avoid the fire traps! Get the gem. Use 5 lines of code or less. You can u…" at bounding box center [593, 137] width 262 height 275
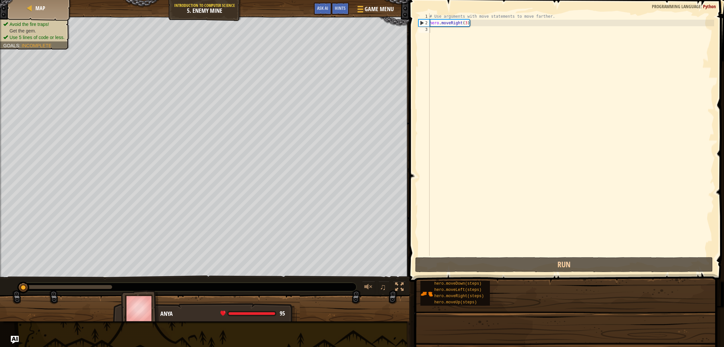
drag, startPoint x: 571, startPoint y: 265, endPoint x: 572, endPoint y: 256, distance: 9.2
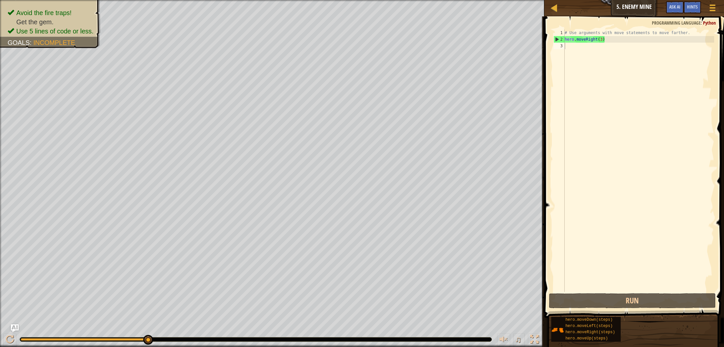
click at [571, 48] on div "# Use arguments with move statements to move farther. hero . moveRight ( 3 )" at bounding box center [638, 167] width 151 height 275
type textarea "h"
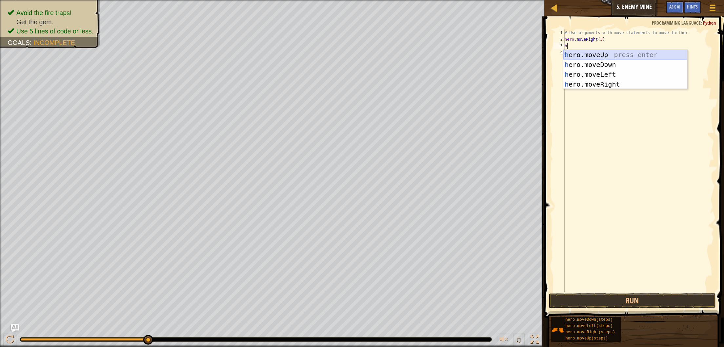
click at [580, 53] on div "h ero.moveUp press enter h ero.moveDown press enter h ero.moveLeft press enter …" at bounding box center [625, 79] width 124 height 59
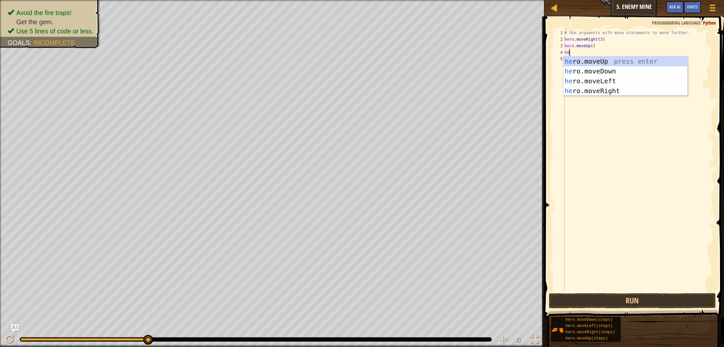
type textarea "he"
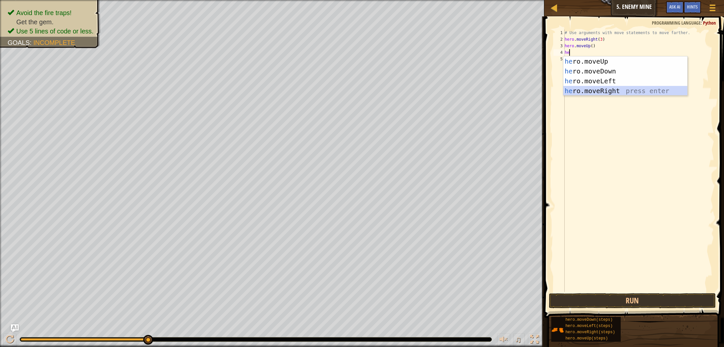
click at [595, 92] on div "he ro.moveUp press enter he ro.moveDown press enter he ro.moveLeft press enter …" at bounding box center [625, 85] width 124 height 59
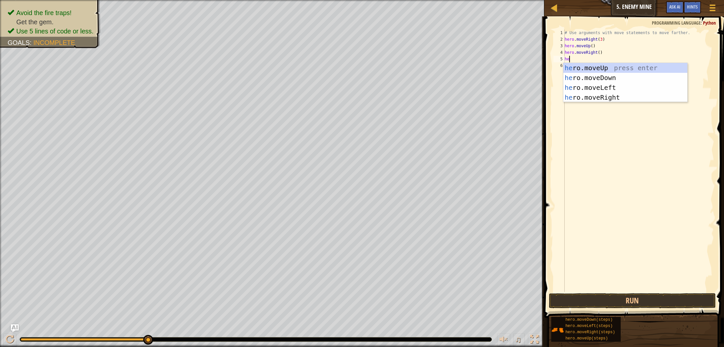
type textarea "heo"
click at [605, 75] on div "he r o .moveUp press enter he r o .moveDown press enter he r o .moveLeft press …" at bounding box center [625, 92] width 124 height 59
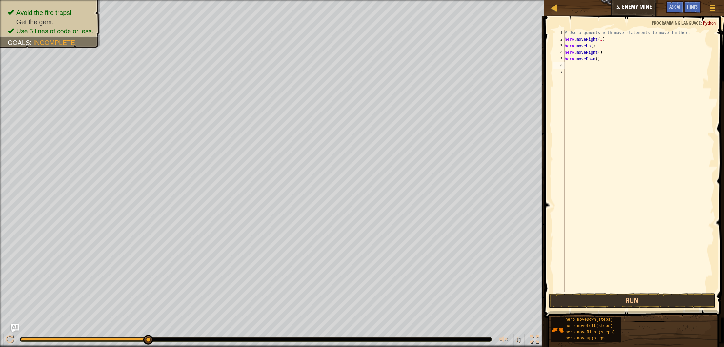
scroll to position [3, 0]
click at [598, 59] on div "# Use arguments with move statements to move farther. hero . moveRight ( 3 ) he…" at bounding box center [638, 167] width 151 height 275
type textarea "hero.moveDown(3)"
click at [571, 66] on div "# Use arguments with move statements to move farther. hero . moveRight ( 3 ) he…" at bounding box center [638, 167] width 151 height 275
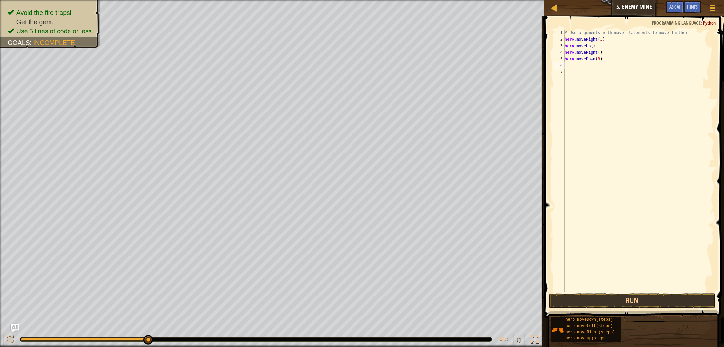
scroll to position [3, 0]
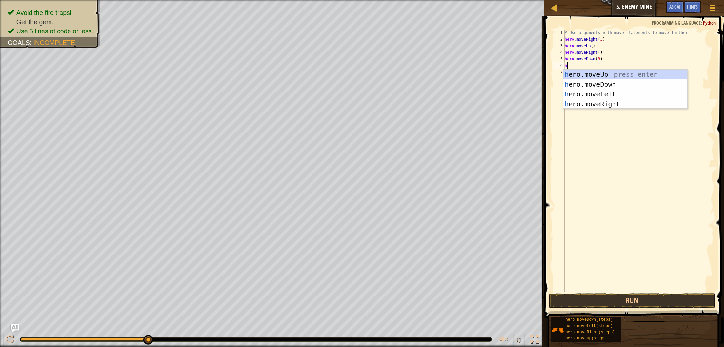
type textarea "he"
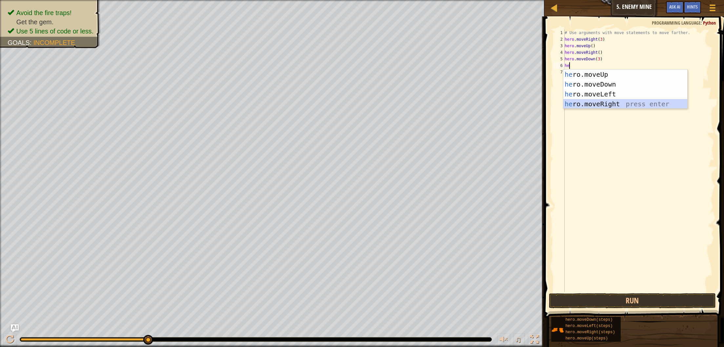
click at [602, 104] on div "he ro.moveUp press enter he ro.moveDown press enter he ro.moveLeft press enter …" at bounding box center [625, 99] width 124 height 59
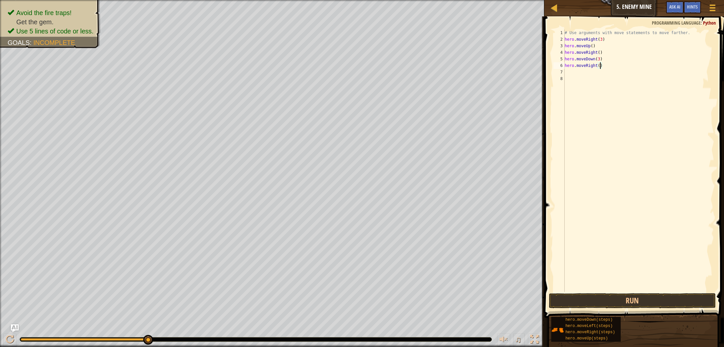
click at [600, 68] on div "# Use arguments with move statements to move farther. hero . moveRight ( 3 ) he…" at bounding box center [638, 167] width 151 height 275
type textarea "hero.moveRight(2)"
click at [640, 302] on button "Run" at bounding box center [632, 300] width 167 height 15
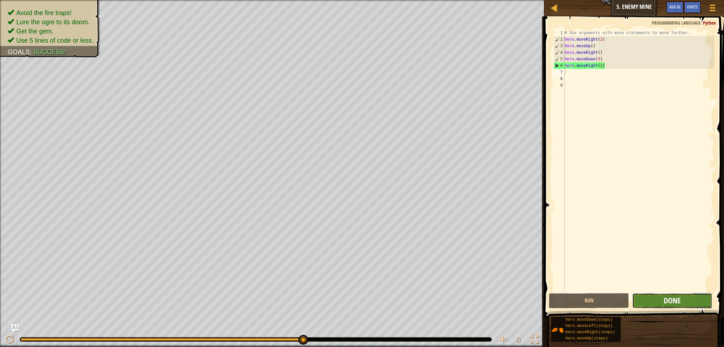
click at [665, 301] on span "Done" at bounding box center [672, 300] width 17 height 10
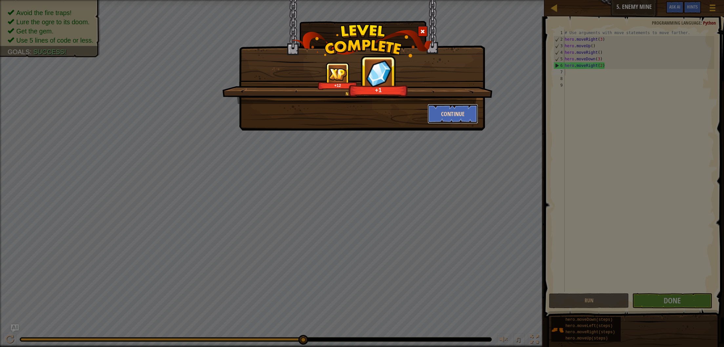
click at [444, 111] on button "Continue" at bounding box center [453, 114] width 51 height 20
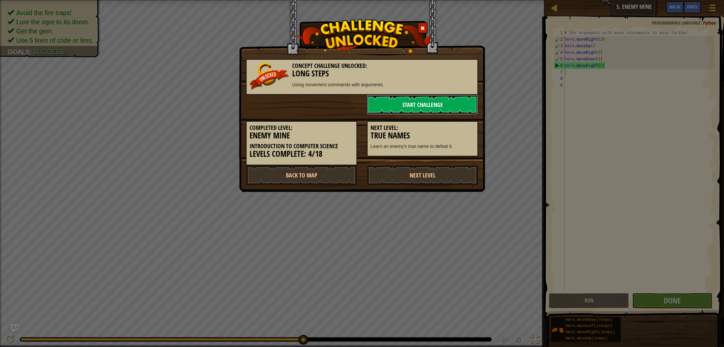
click at [421, 103] on link "Start Challenge" at bounding box center [422, 105] width 111 height 20
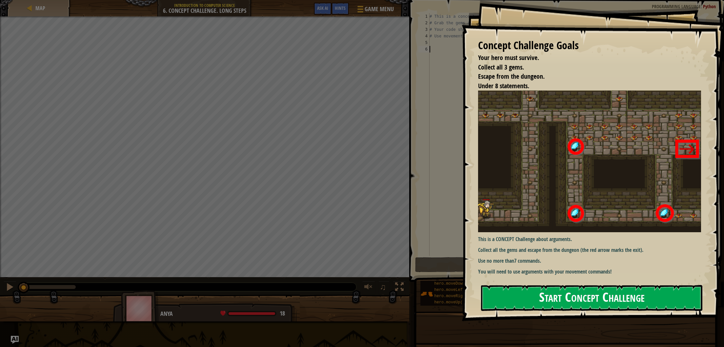
click at [628, 305] on button "Start Concept Challenge" at bounding box center [591, 298] width 221 height 26
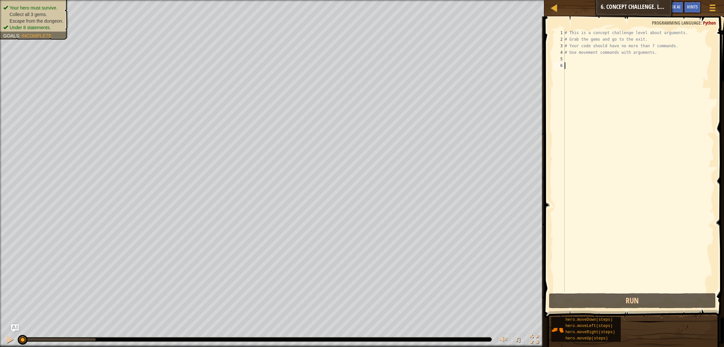
click at [571, 60] on div "# This is a concept challenge level about arguments. # Grab the gems and go to …" at bounding box center [638, 167] width 151 height 275
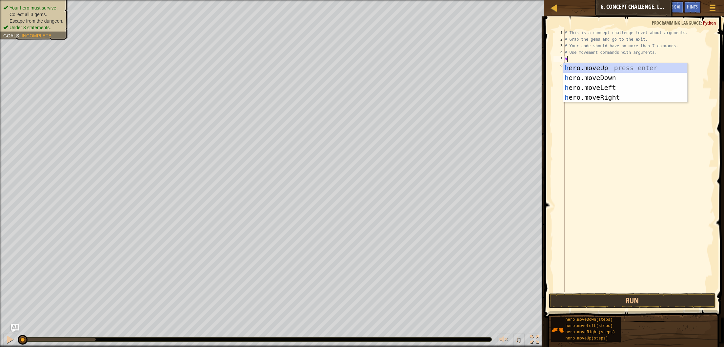
type textarea "he"
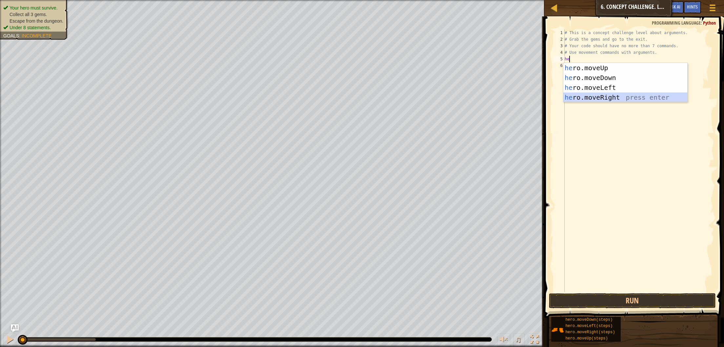
click at [632, 96] on div "he ro.moveUp press enter he ro.moveDown press enter he ro.moveLeft press enter …" at bounding box center [625, 92] width 124 height 59
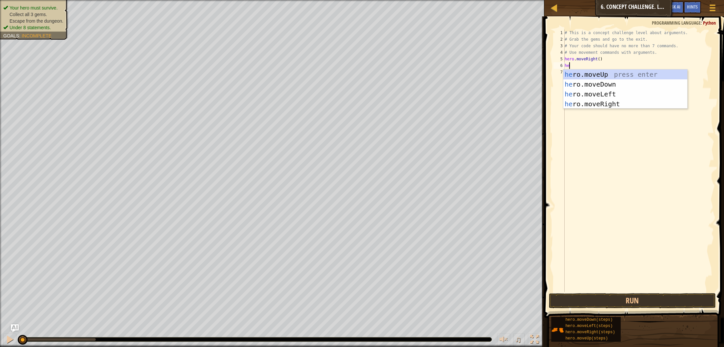
type textarea "heo"
click at [595, 73] on div "he r o .moveUp press enter he r o .moveDown press enter he r o .moveLeft press …" at bounding box center [625, 99] width 124 height 59
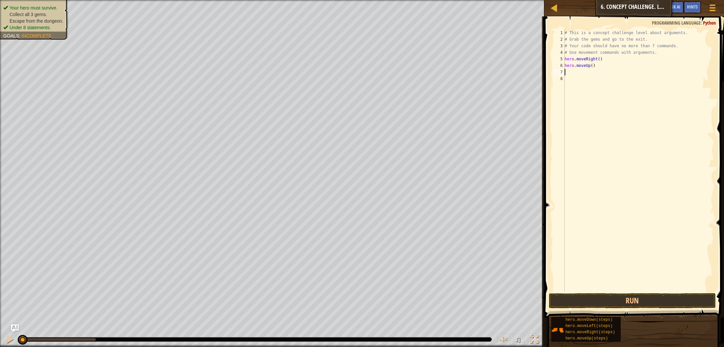
scroll to position [3, 0]
click at [593, 66] on div "# This is a concept challenge level about arguments. # Grab the gems and go to …" at bounding box center [638, 167] width 151 height 275
type textarea "hero.moveUp(3)"
click at [570, 73] on div "# This is a concept challenge level about arguments. # Grab the gems and go to …" at bounding box center [638, 167] width 151 height 275
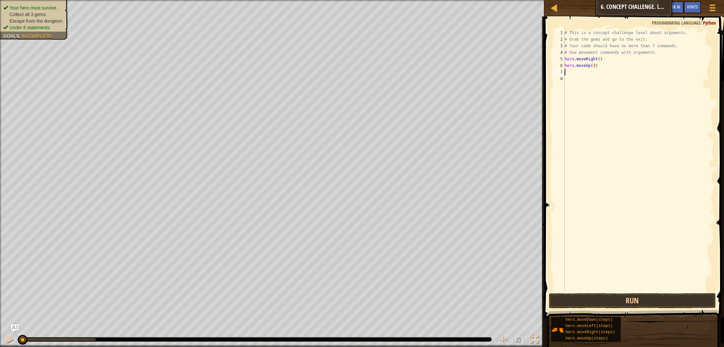
scroll to position [3, 0]
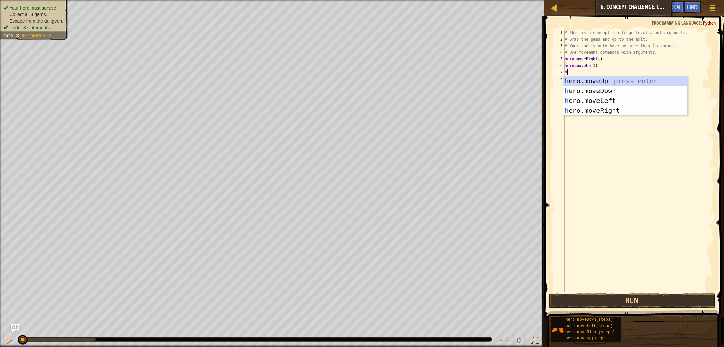
type textarea "he"
click at [621, 111] on div "he ro.moveUp press enter he ro.moveDown press enter he ro.moveLeft press enter …" at bounding box center [625, 105] width 124 height 59
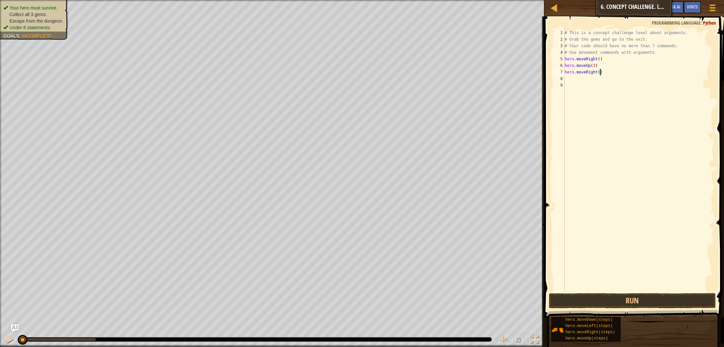
click at [601, 73] on div "# This is a concept challenge level about arguments. # Grab the gems and go to …" at bounding box center [638, 167] width 151 height 275
type textarea "hero.moveRight(2)"
click at [572, 81] on div "# This is a concept challenge level about arguments. # Grab the gems and go to …" at bounding box center [638, 167] width 151 height 275
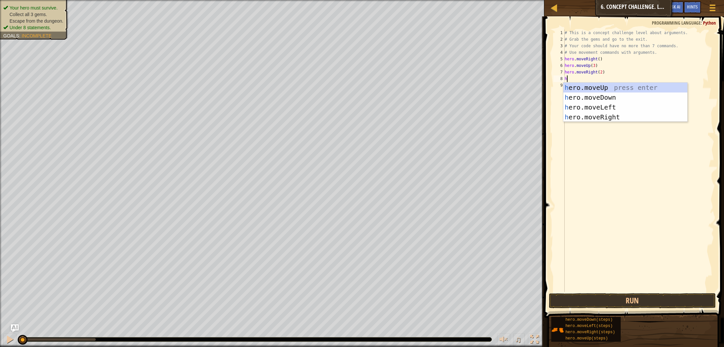
type textarea "he"
click at [596, 94] on div "he ro.moveUp press enter he ro.moveDown press enter he ro.moveLeft press enter …" at bounding box center [625, 112] width 124 height 59
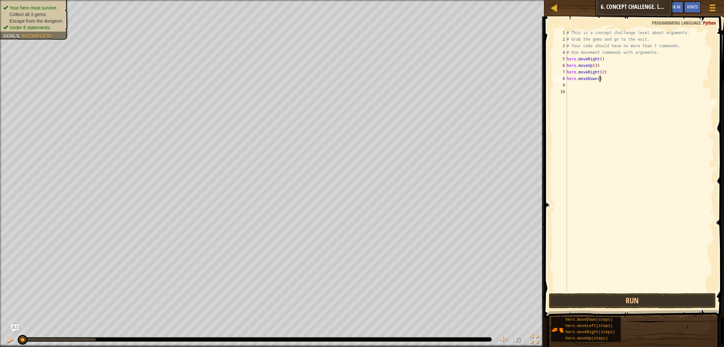
click at [599, 79] on div "# This is a concept challenge level about arguments. # Grab the gems and go to …" at bounding box center [639, 167] width 149 height 275
type textarea "hero.moveDown(3)"
click at [577, 86] on div "# This is a concept challenge level about arguments. # Grab the gems and go to …" at bounding box center [639, 167] width 149 height 275
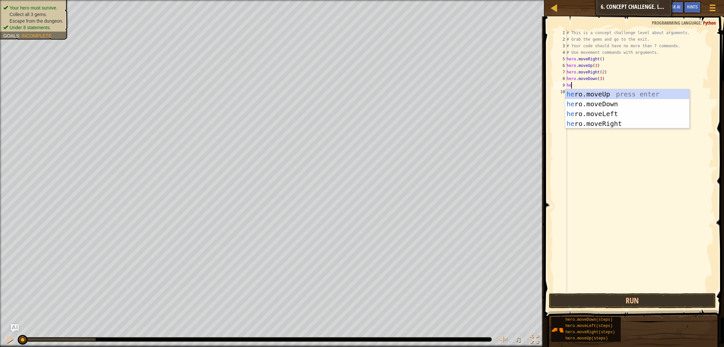
type textarea "heo"
click at [596, 113] on div "he r o .moveUp press enter he r o .moveDown press enter he r o .moveLeft press …" at bounding box center [627, 118] width 124 height 59
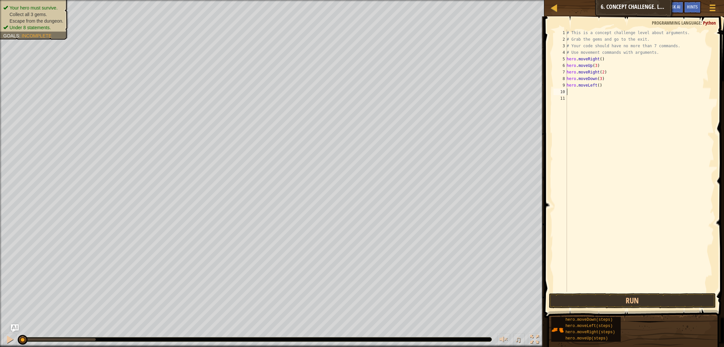
scroll to position [3, 0]
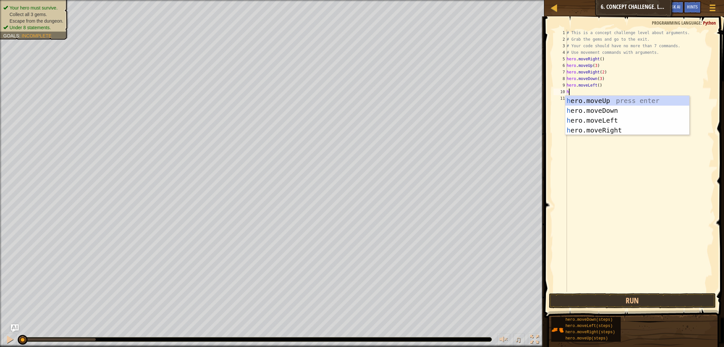
type textarea "he"
click at [600, 102] on div "he ro.moveUp press enter he ro.moveDown press enter he ro.moveLeft press enter …" at bounding box center [627, 125] width 124 height 59
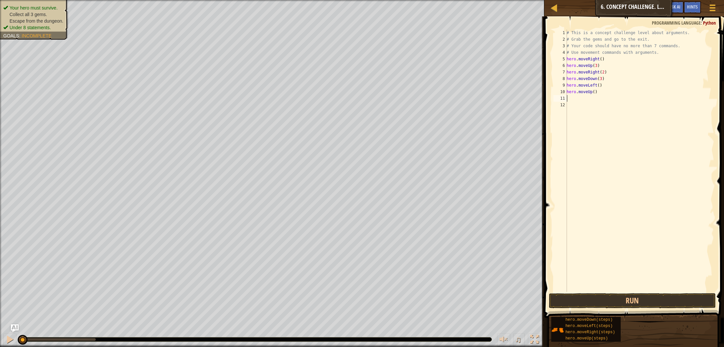
click at [595, 92] on div "# This is a concept challenge level about arguments. # Grab the gems and go to …" at bounding box center [639, 167] width 149 height 275
type textarea "hero.moveUp(2)"
click at [576, 97] on div "# This is a concept challenge level about arguments. # Grab the gems and go to …" at bounding box center [639, 167] width 149 height 275
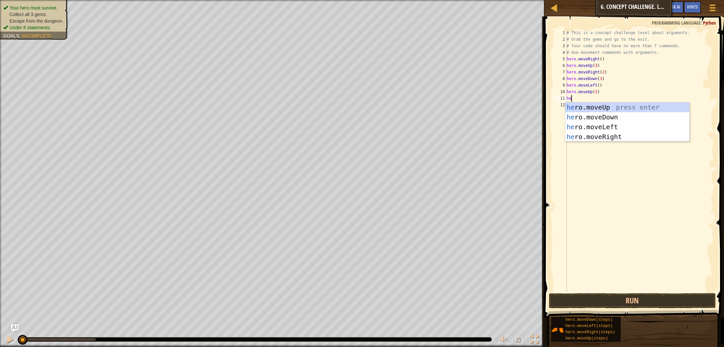
type textarea "heo"
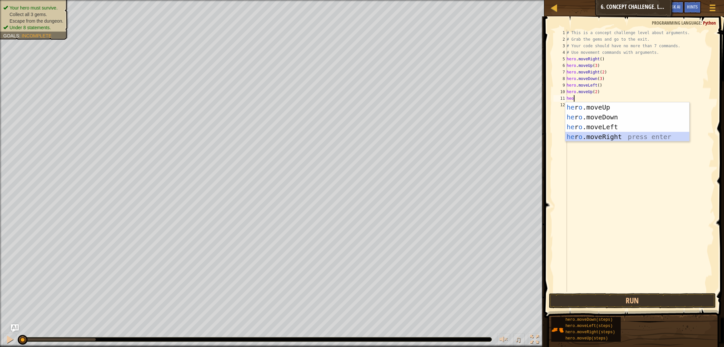
click at [593, 133] on div "he r o .moveUp press enter he r o .moveDown press enter he r o .moveLeft press …" at bounding box center [627, 131] width 124 height 59
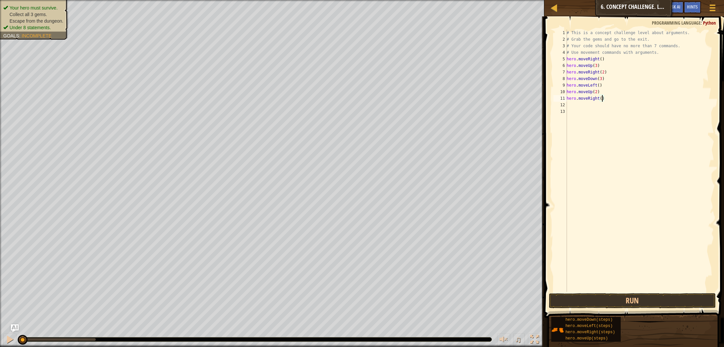
click at [602, 100] on div "# This is a concept challenge level about arguments. # Grab the gems and go to …" at bounding box center [639, 167] width 149 height 275
type textarea "hero.moveRight(3)"
click at [625, 299] on button "Run" at bounding box center [632, 300] width 167 height 15
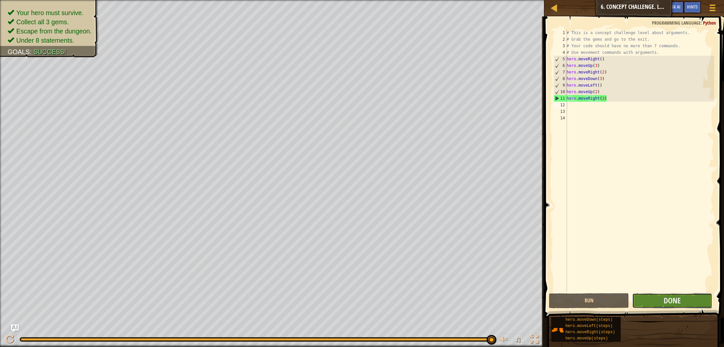
click at [689, 298] on button "Done" at bounding box center [672, 300] width 80 height 15
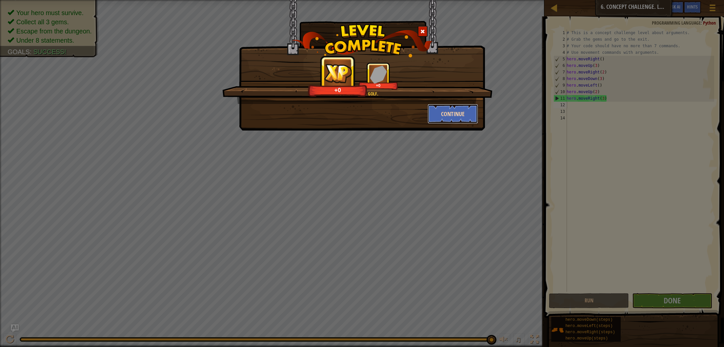
click at [458, 117] on button "Continue" at bounding box center [453, 114] width 51 height 20
